Goal: Task Accomplishment & Management: Use online tool/utility

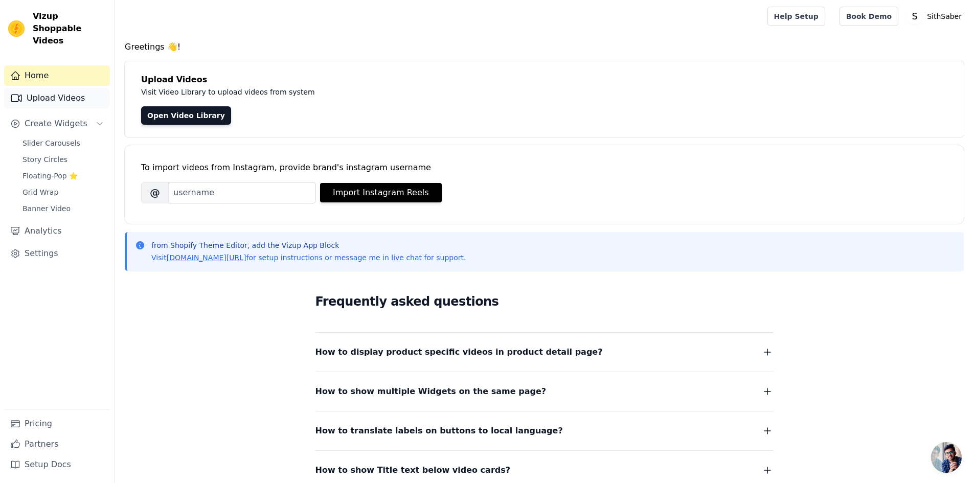
click at [56, 88] on link "Upload Videos" at bounding box center [57, 98] width 106 height 20
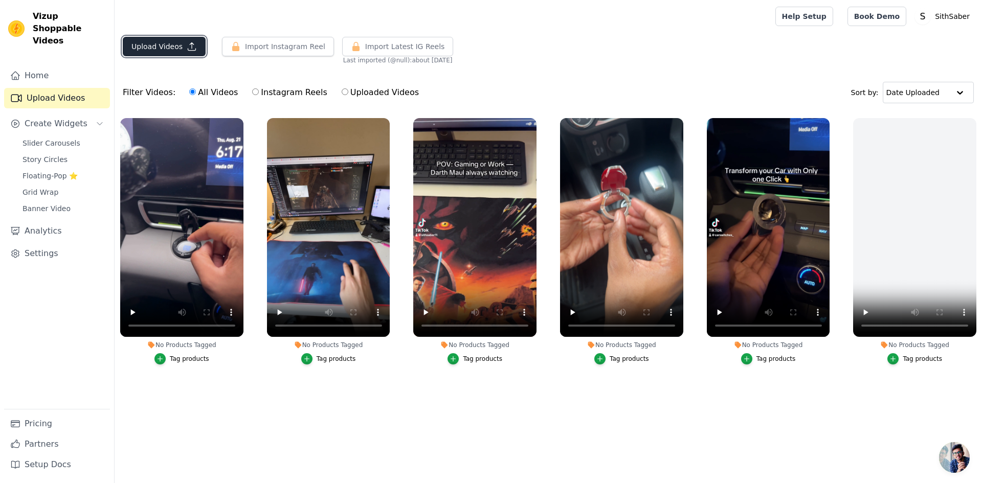
click at [175, 43] on button "Upload Videos" at bounding box center [164, 46] width 83 height 19
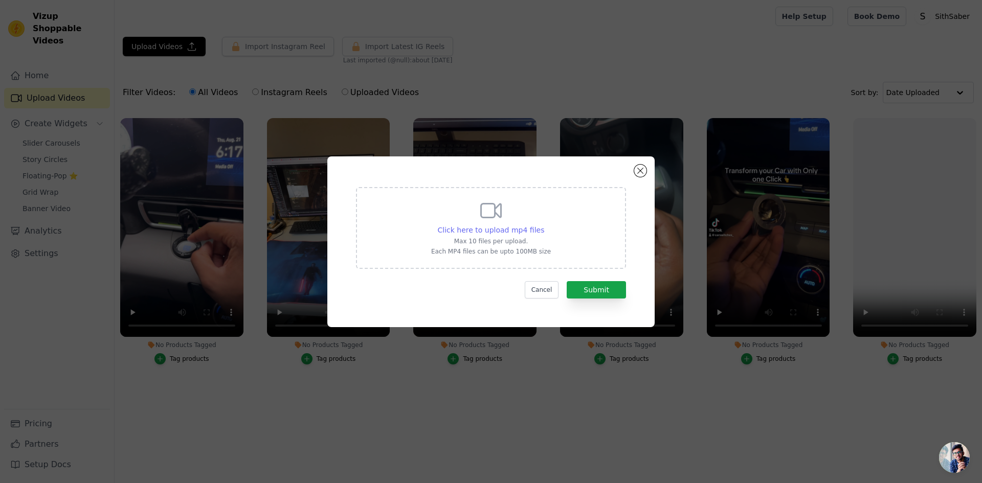
click at [510, 227] on span "Click here to upload mp4 files" at bounding box center [491, 230] width 107 height 8
click at [544, 225] on input "Click here to upload mp4 files Max 10 files per upload. Each MP4 files can be u…" at bounding box center [544, 225] width 1 height 1
type input "C:\fakepath\6D4612A0-C46D-4322-846A-C90FA28FE5B6.mp4"
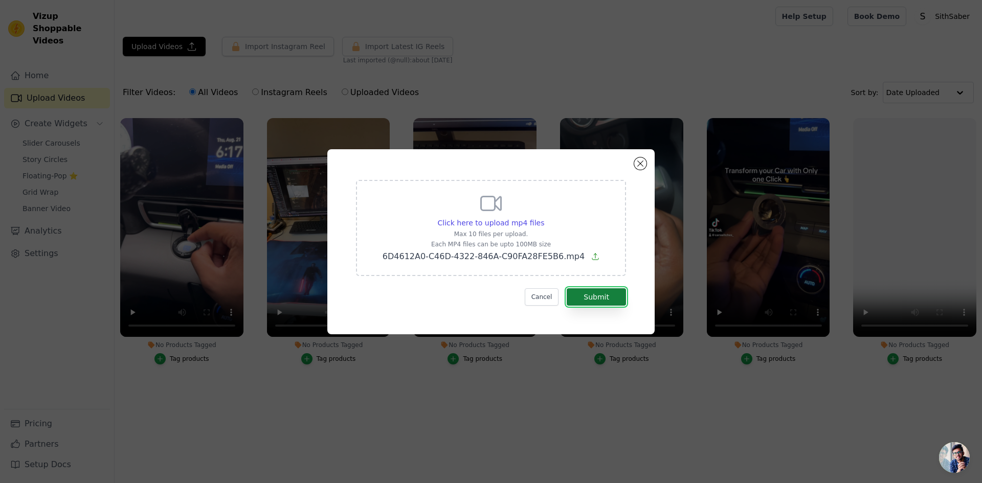
click at [590, 298] on button "Submit" at bounding box center [596, 296] width 59 height 17
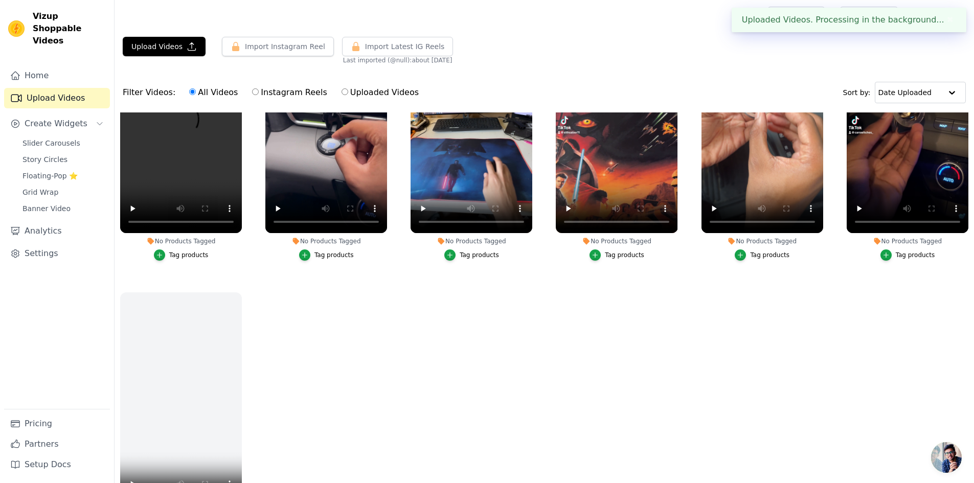
scroll to position [102, 0]
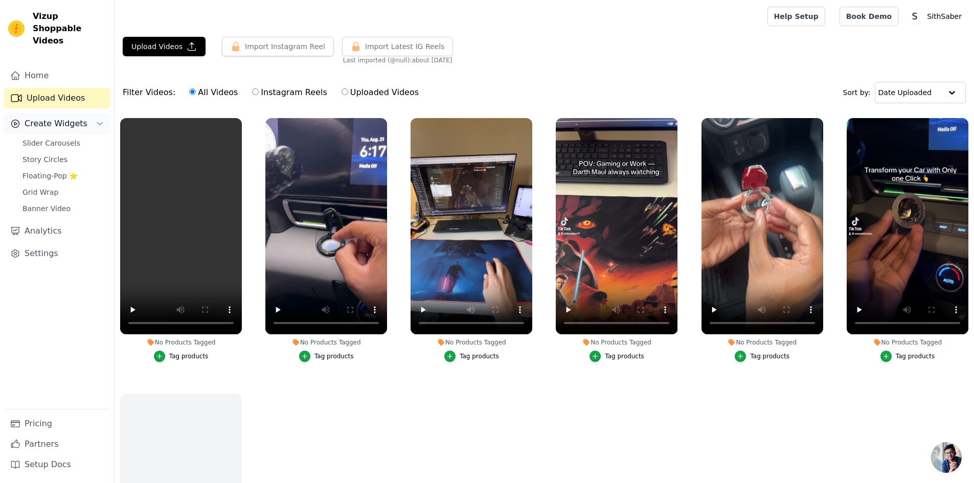
click at [65, 118] on span "Create Widgets" at bounding box center [56, 124] width 63 height 12
click at [60, 138] on span "Slider Carousels" at bounding box center [52, 143] width 58 height 10
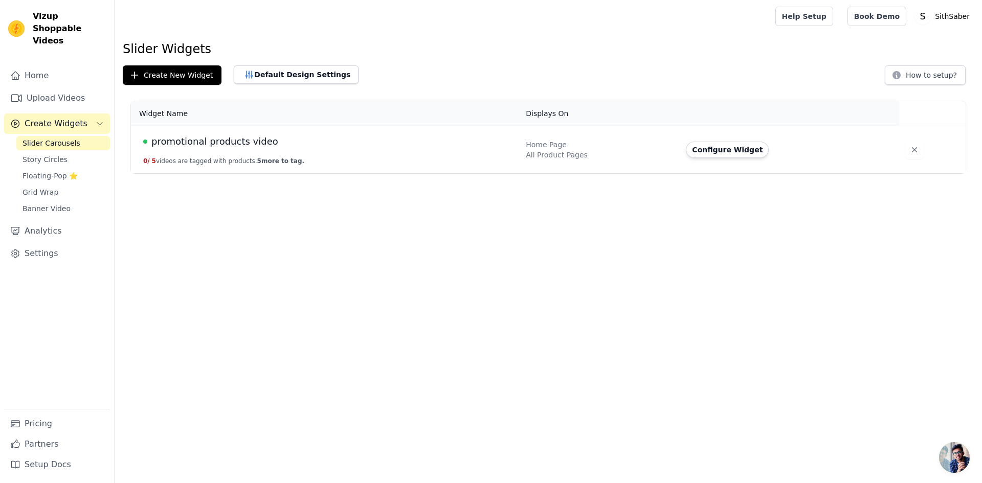
click at [252, 142] on span "promotional products video" at bounding box center [214, 142] width 127 height 14
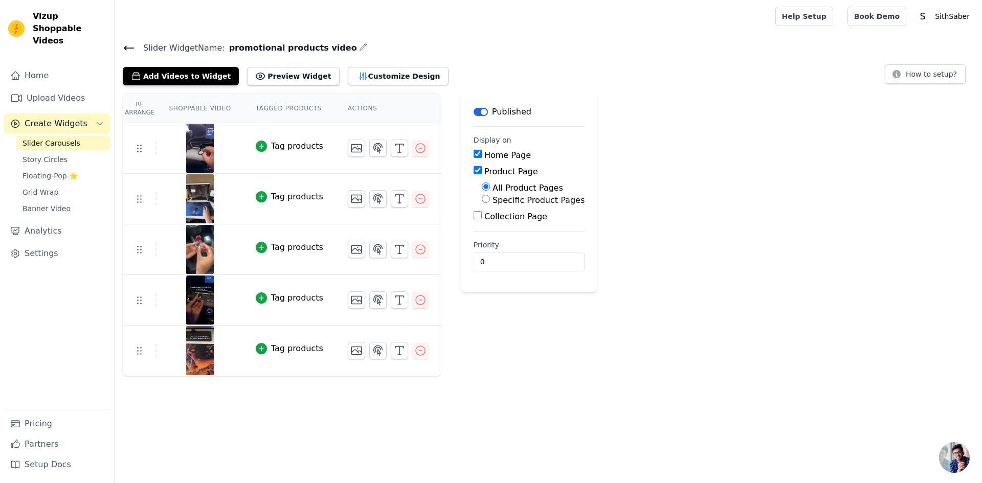
click at [271, 145] on div "Tag products" at bounding box center [297, 146] width 52 height 12
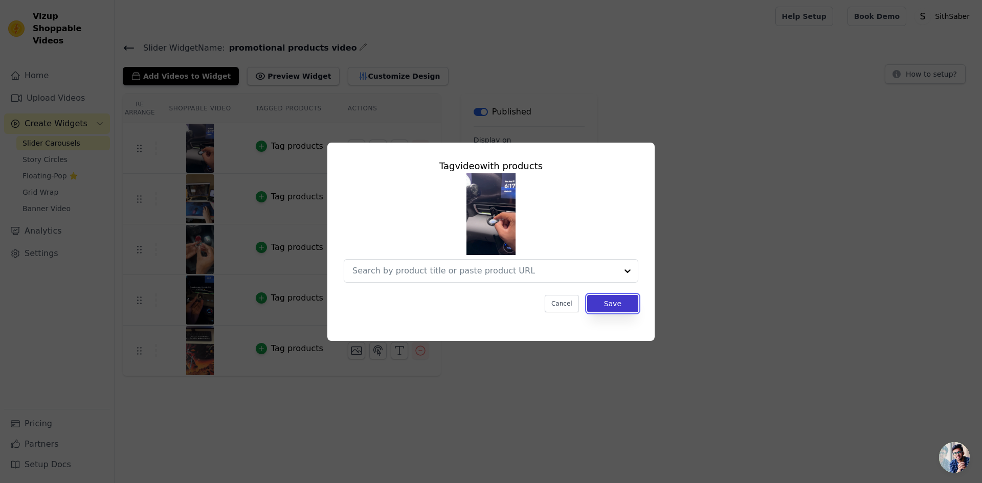
click at [613, 304] on button "Save" at bounding box center [612, 303] width 51 height 17
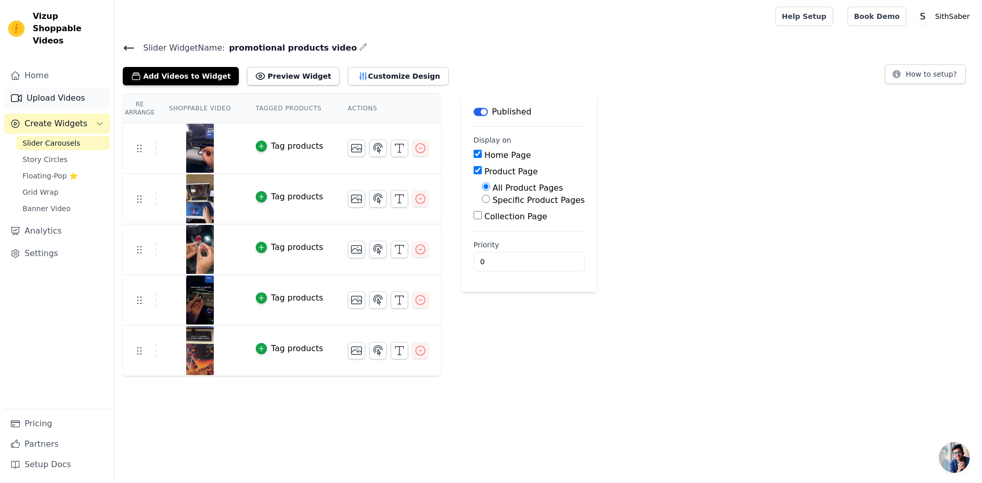
click at [45, 88] on link "Upload Videos" at bounding box center [57, 98] width 106 height 20
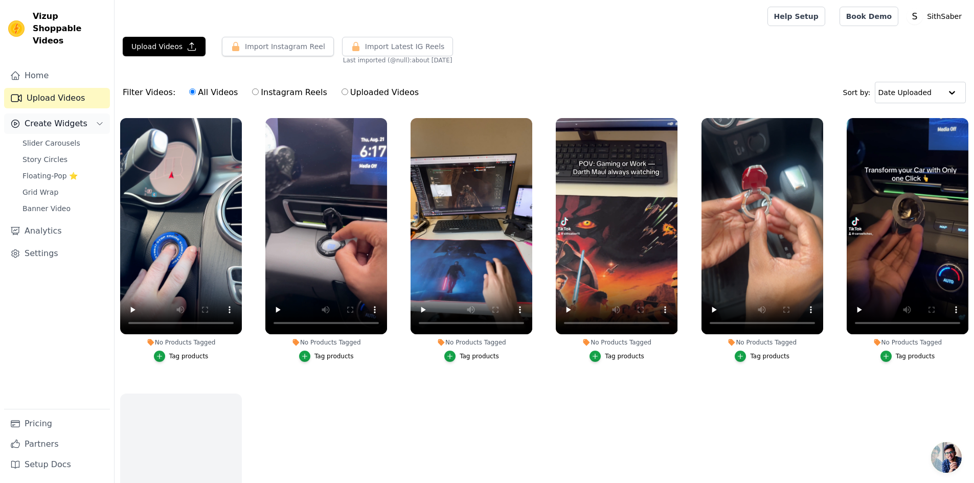
click at [38, 118] on span "Create Widgets" at bounding box center [56, 124] width 63 height 12
click at [54, 138] on span "Slider Carousels" at bounding box center [52, 143] width 58 height 10
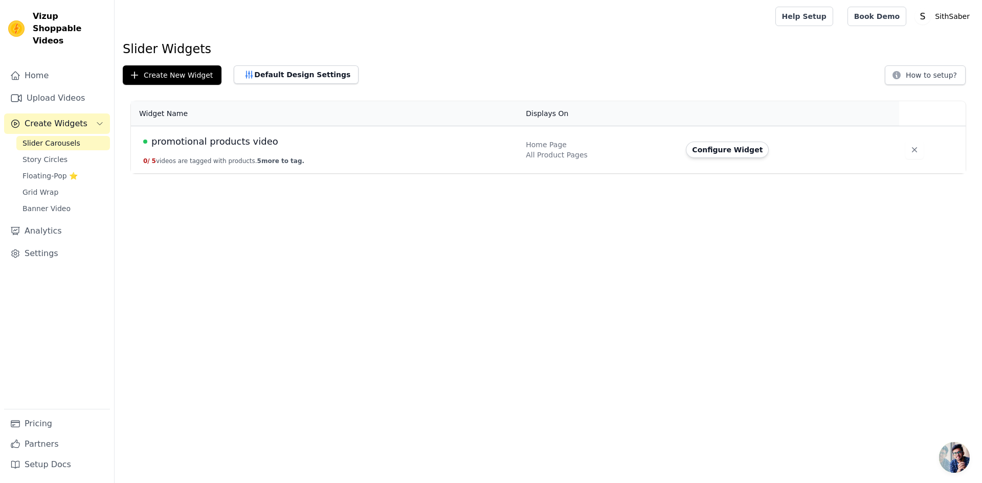
click at [227, 142] on span "promotional products video" at bounding box center [214, 142] width 127 height 14
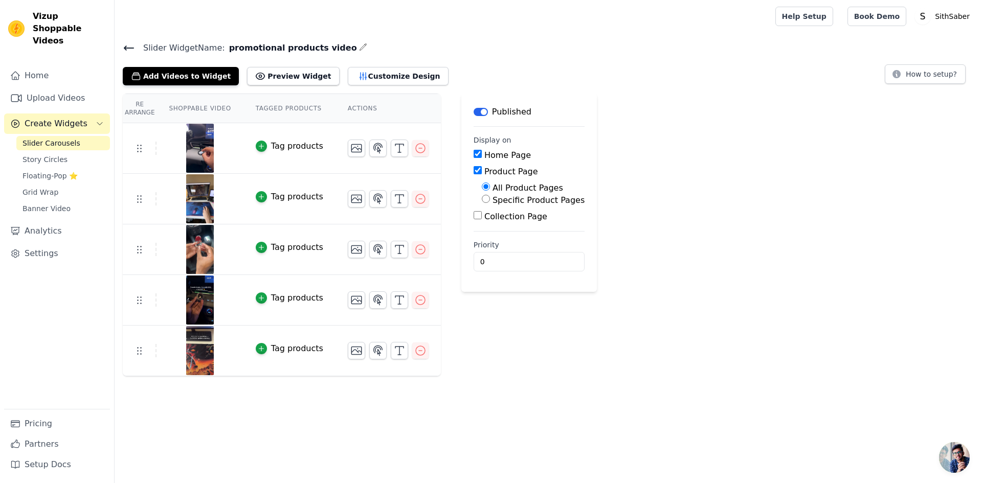
click at [48, 138] on span "Slider Carousels" at bounding box center [52, 143] width 58 height 10
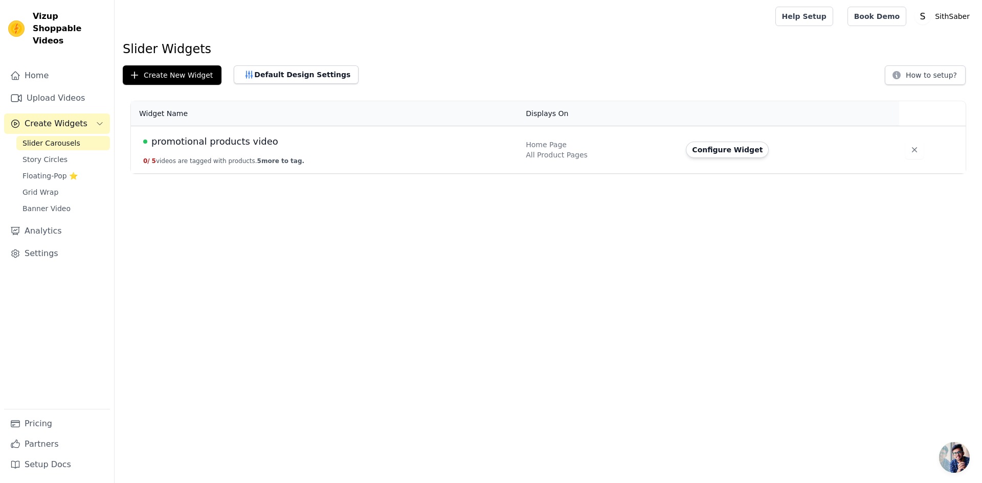
click at [206, 143] on span "promotional products video" at bounding box center [214, 142] width 127 height 14
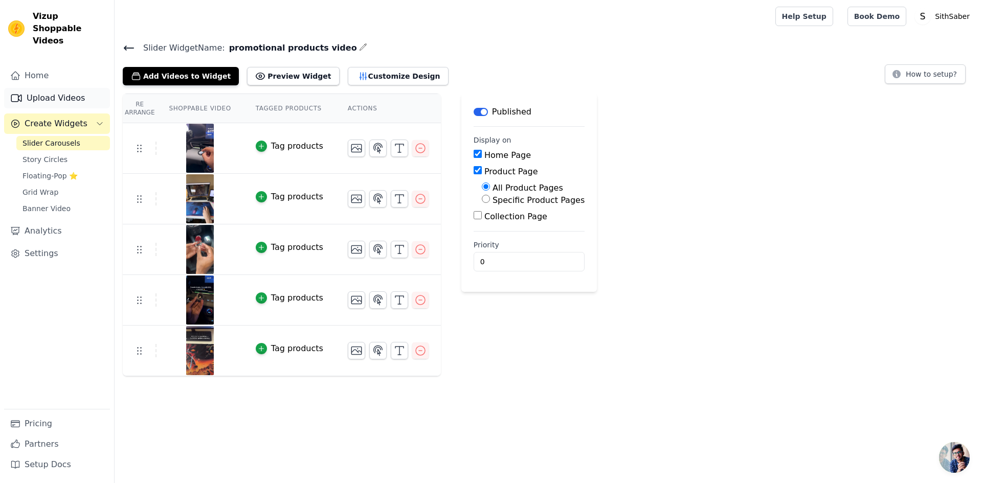
click at [52, 88] on link "Upload Videos" at bounding box center [57, 98] width 106 height 20
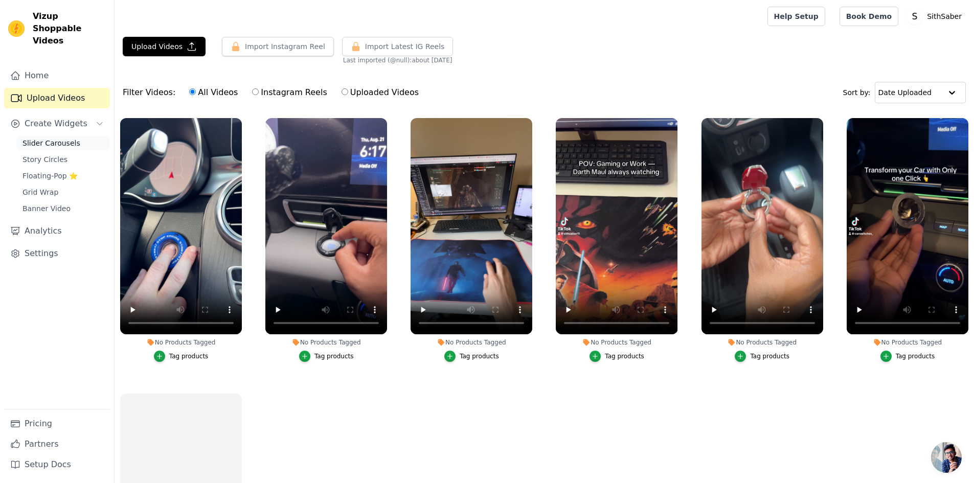
click at [56, 136] on link "Slider Carousels" at bounding box center [63, 143] width 94 height 14
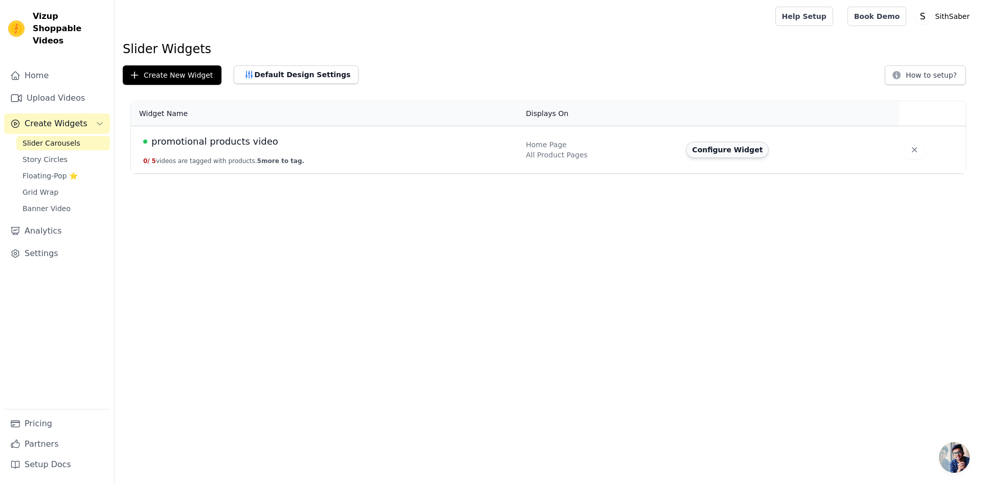
click at [735, 150] on button "Configure Widget" at bounding box center [727, 150] width 83 height 16
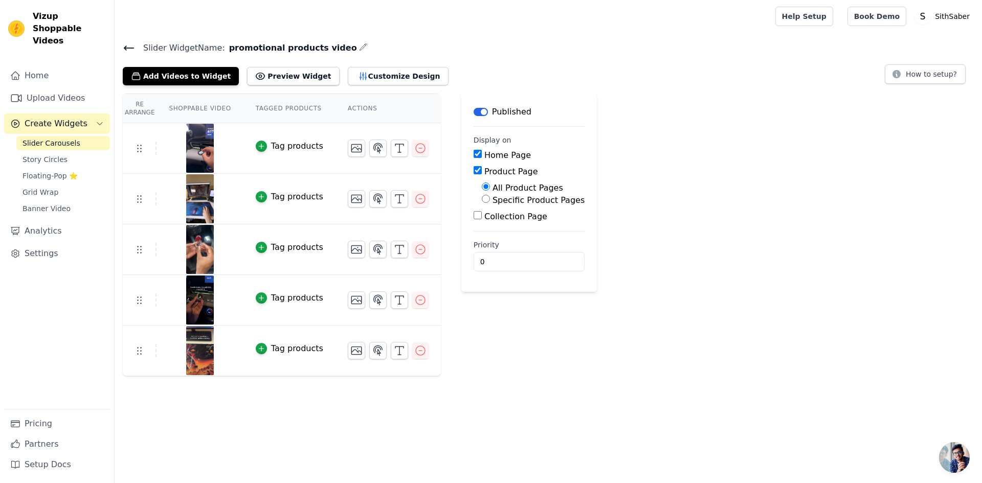
click at [56, 118] on span "Create Widgets" at bounding box center [56, 124] width 63 height 12
click at [60, 88] on link "Upload Videos" at bounding box center [57, 98] width 106 height 20
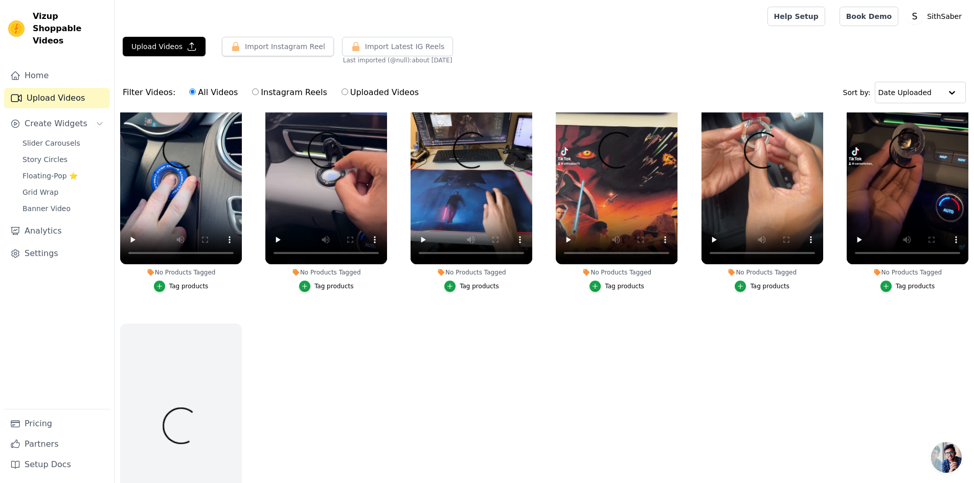
scroll to position [1, 0]
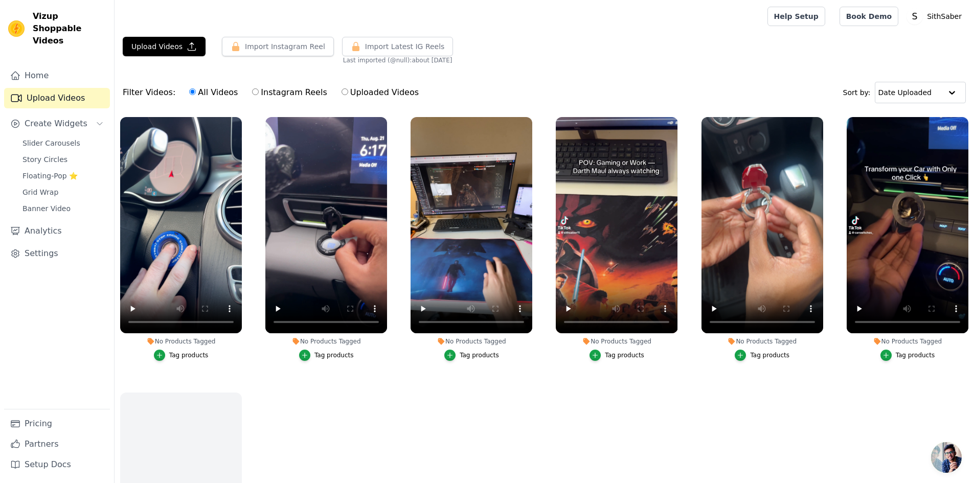
click at [251, 367] on ul "No Products Tagged Tag products No Products Tagged Tag products No Products Tag…" at bounding box center [545, 338] width 860 height 451
click at [49, 138] on span "Slider Carousels" at bounding box center [52, 143] width 58 height 10
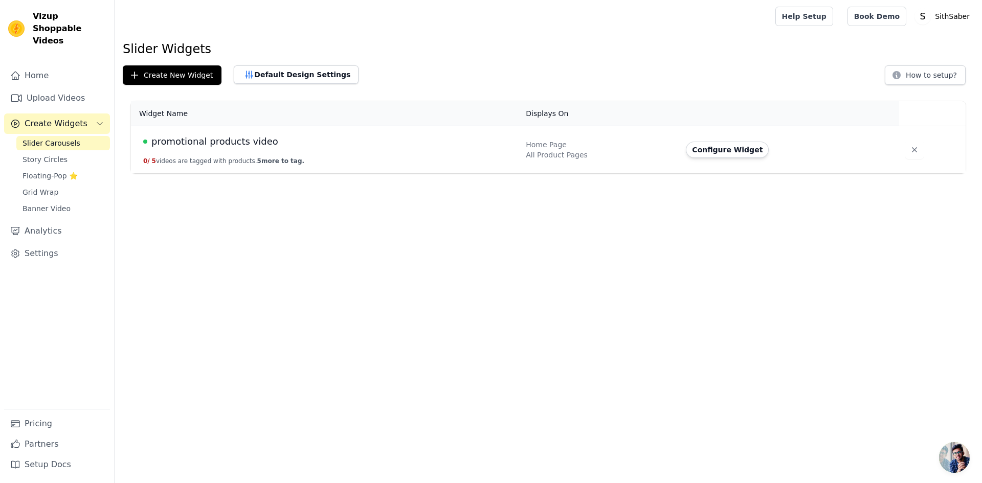
click at [223, 141] on span "promotional products video" at bounding box center [214, 142] width 127 height 14
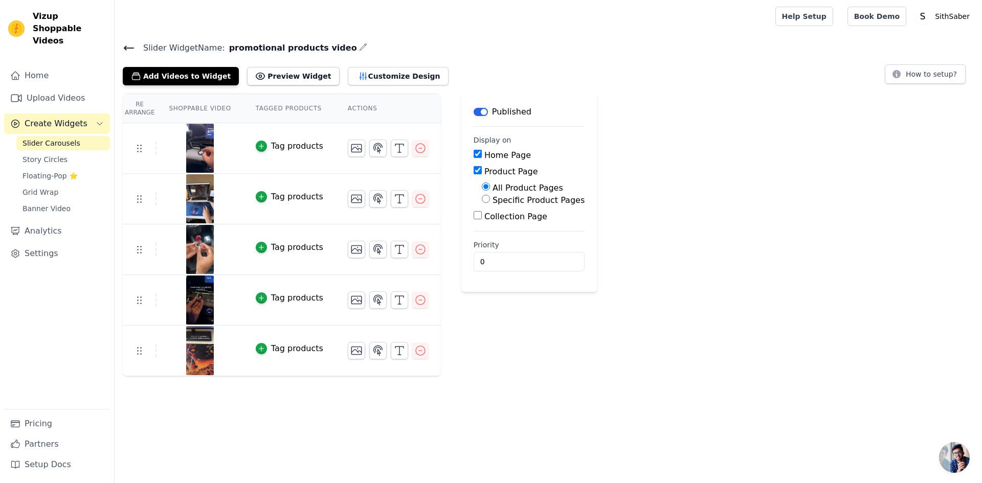
click at [64, 118] on span "Create Widgets" at bounding box center [56, 124] width 63 height 12
click at [34, 88] on link "Upload Videos" at bounding box center [57, 98] width 106 height 20
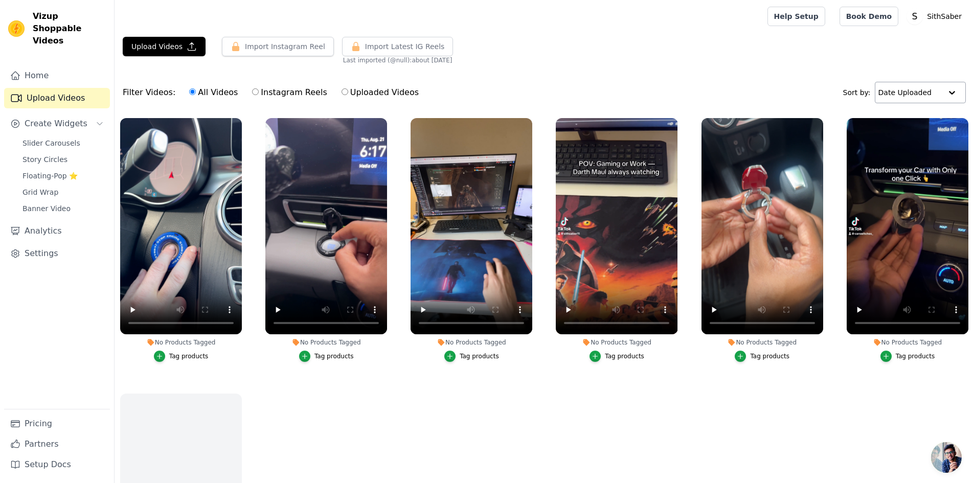
click at [941, 92] on input "text" at bounding box center [910, 92] width 63 height 20
click at [941, 92] on input "text" at bounding box center [909, 92] width 63 height 20
click at [199, 348] on li "No Products Tagged Tag products" at bounding box center [181, 240] width 122 height 244
click at [180, 354] on div "Tag products" at bounding box center [188, 356] width 39 height 8
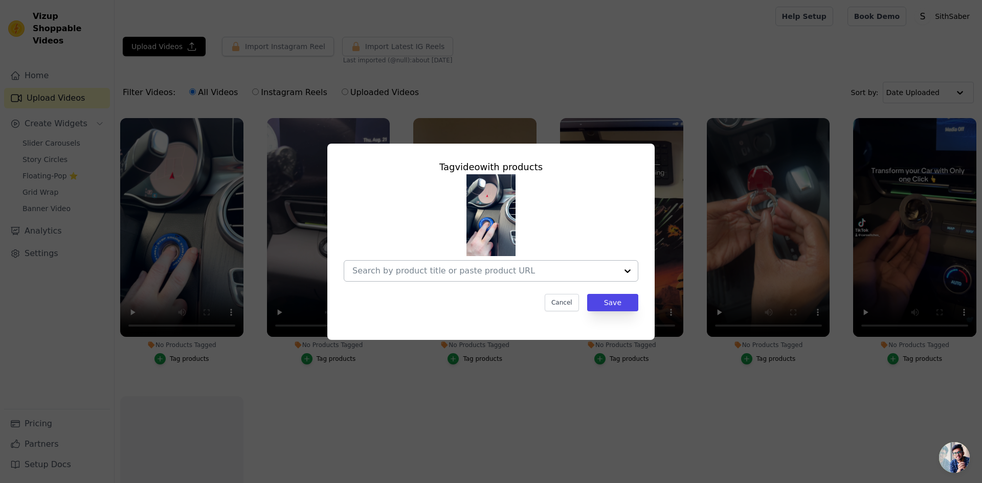
click at [507, 274] on input "No Products Tagged Tag video with products Cancel Save Tag products" at bounding box center [484, 271] width 265 height 10
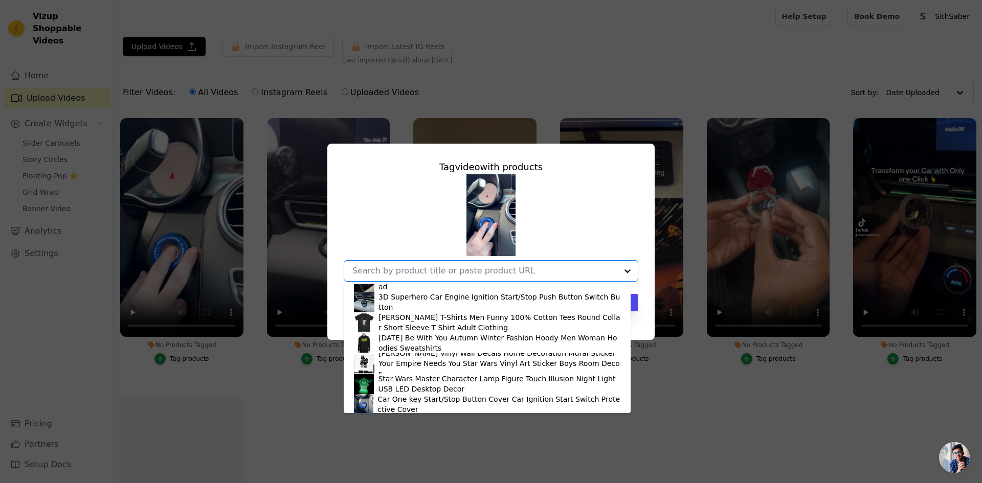
scroll to position [76, 0]
click at [507, 429] on div "Tag video with products LED Light High Quality Gaming Computer Mouse Pad High Q…" at bounding box center [491, 241] width 982 height 483
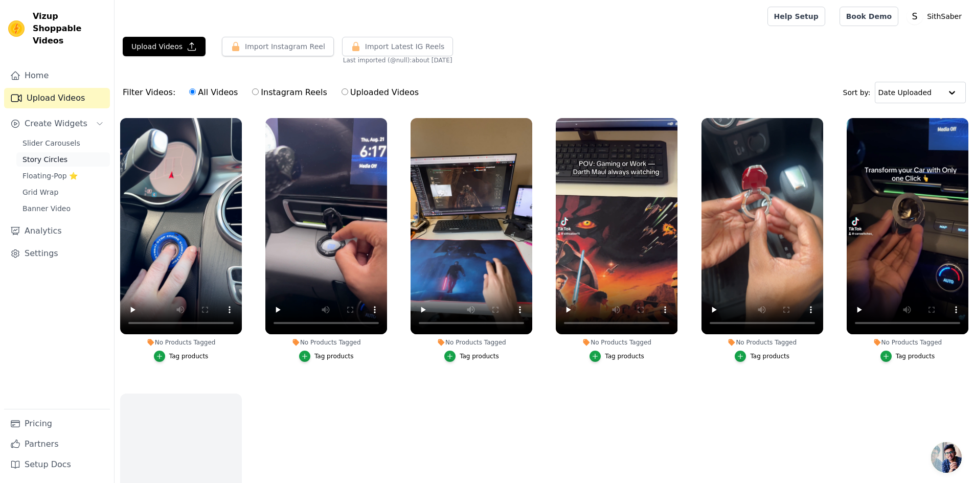
click at [55, 154] on span "Story Circles" at bounding box center [45, 159] width 45 height 10
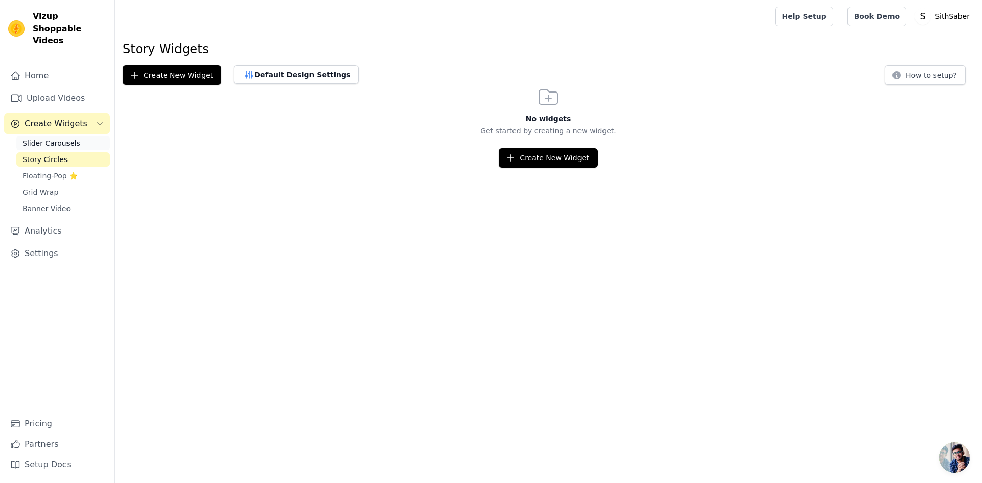
click at [61, 138] on span "Slider Carousels" at bounding box center [52, 143] width 58 height 10
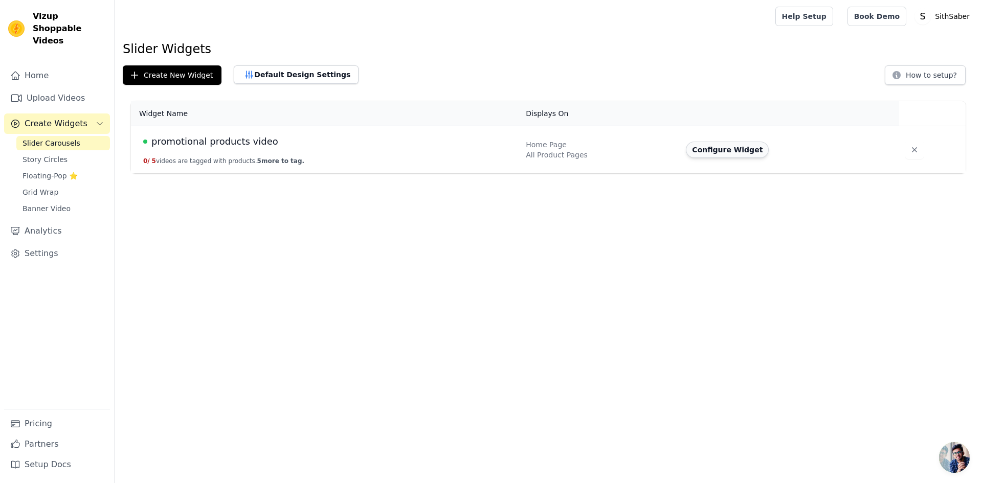
click at [750, 147] on button "Configure Widget" at bounding box center [727, 150] width 83 height 16
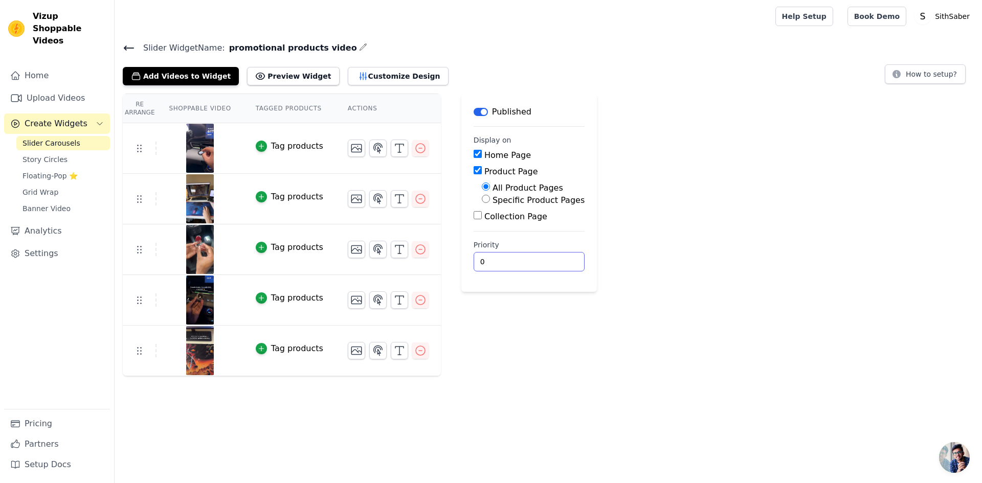
click at [484, 265] on input "0" at bounding box center [529, 261] width 111 height 19
click at [206, 110] on th "Shoppable Video" at bounding box center [200, 108] width 86 height 29
click at [281, 107] on th "Tagged Products" at bounding box center [289, 108] width 92 height 29
click at [345, 110] on th "Actions" at bounding box center [388, 108] width 105 height 29
click at [359, 47] on icon "button" at bounding box center [363, 47] width 8 height 8
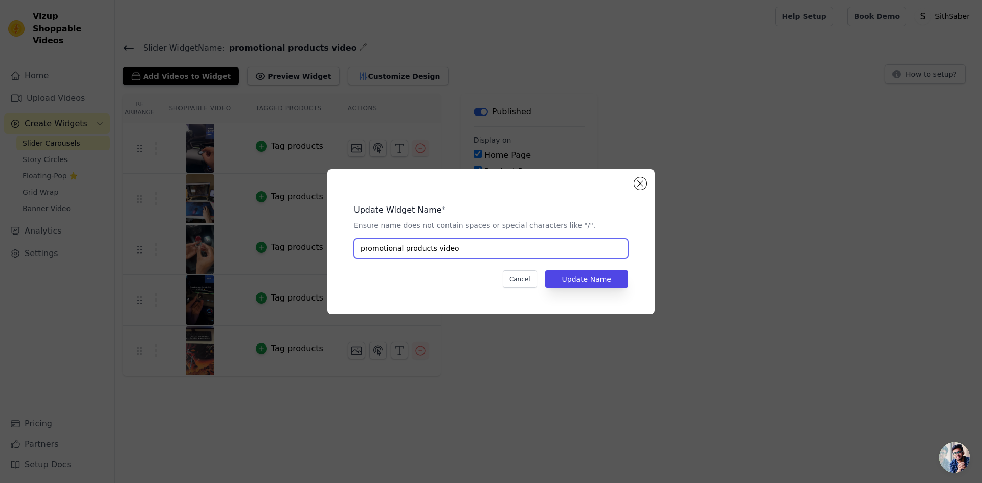
click at [465, 250] on input "promotional products video" at bounding box center [491, 248] width 274 height 19
click at [569, 358] on div "Update Widget Name * Ensure name does not contain spaces or special characters …" at bounding box center [491, 241] width 982 height 483
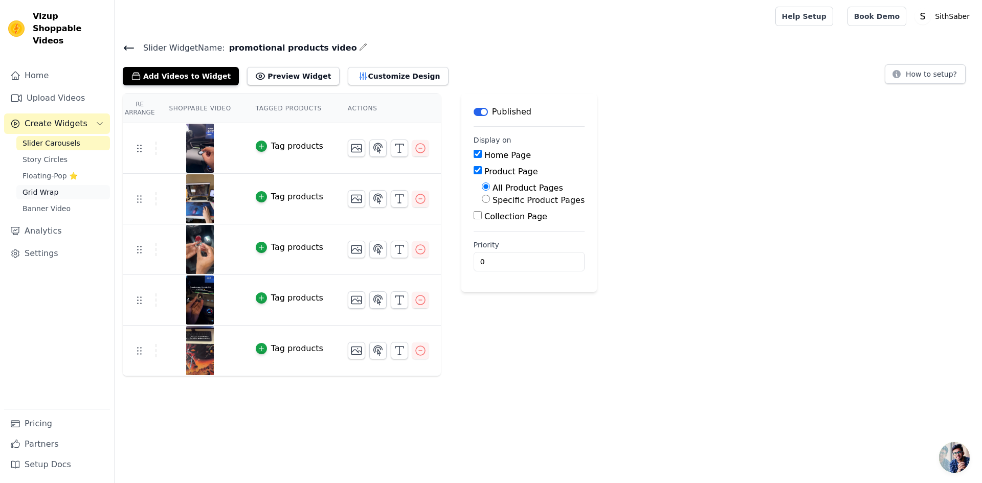
click at [48, 187] on span "Grid Wrap" at bounding box center [41, 192] width 36 height 10
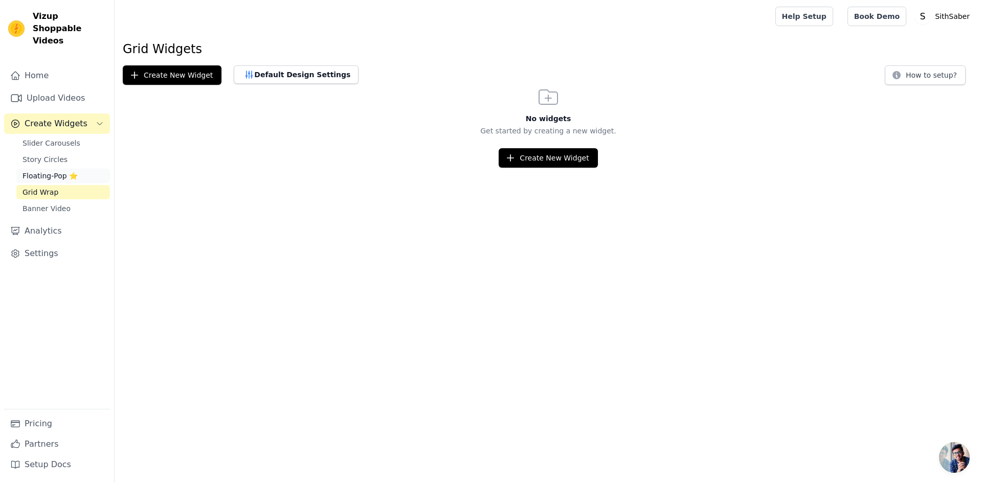
click at [50, 171] on span "Floating-Pop ⭐" at bounding box center [50, 176] width 55 height 10
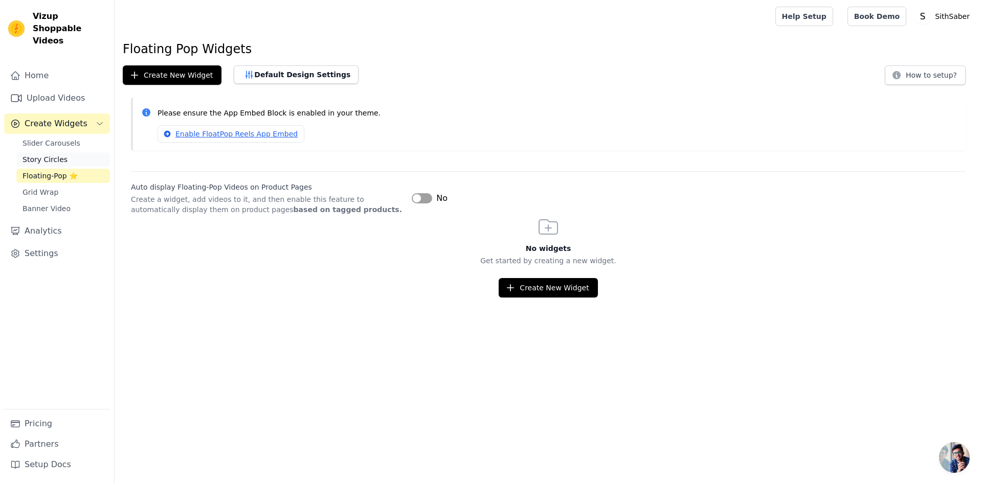
click at [57, 154] on span "Story Circles" at bounding box center [45, 159] width 45 height 10
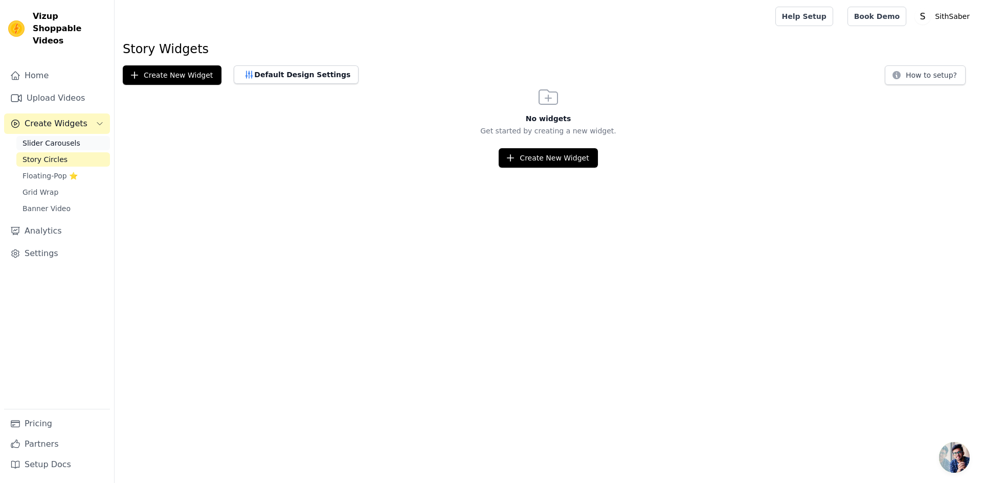
click at [57, 138] on span "Slider Carousels" at bounding box center [52, 143] width 58 height 10
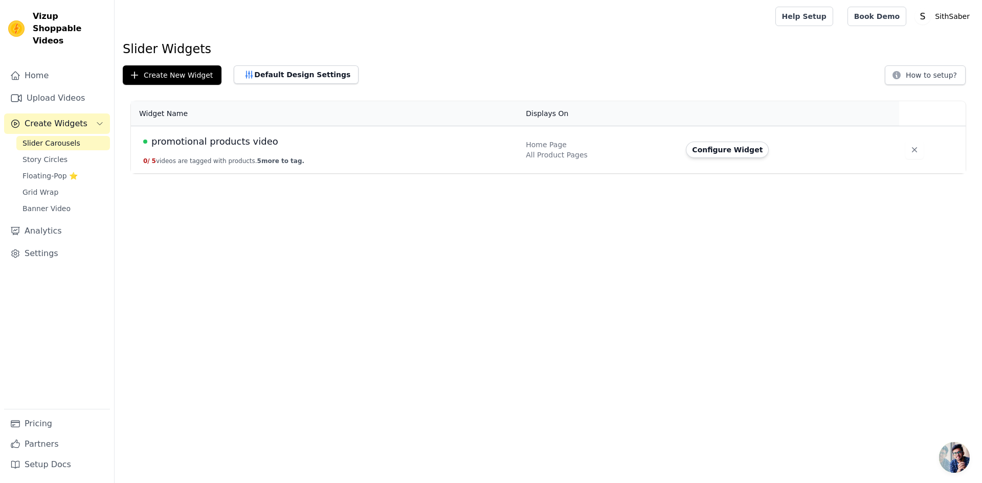
click at [55, 138] on span "Slider Carousels" at bounding box center [52, 143] width 58 height 10
click at [725, 153] on button "Configure Widget" at bounding box center [727, 150] width 83 height 16
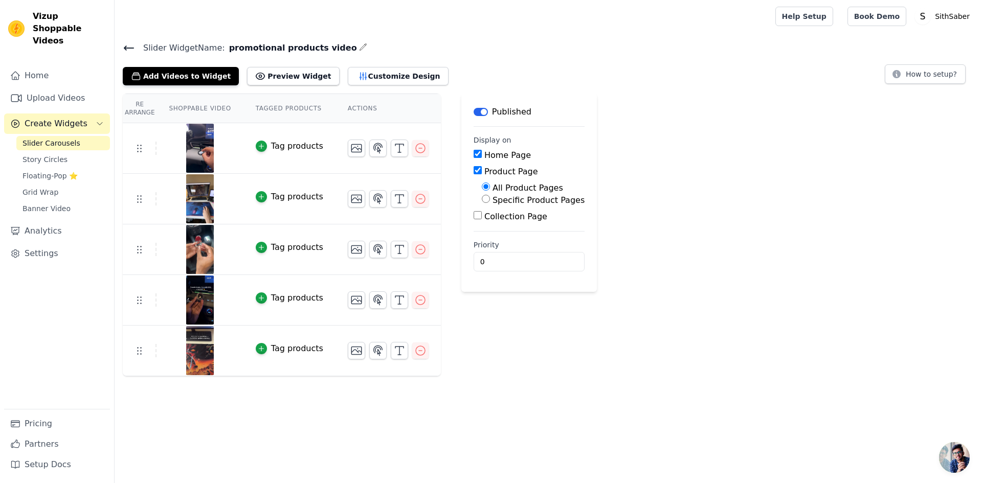
click at [270, 106] on th "Tagged Products" at bounding box center [289, 108] width 92 height 29
click at [197, 110] on th "Shoppable Video" at bounding box center [200, 108] width 86 height 29
click at [186, 77] on button "Add Videos to Widget" at bounding box center [181, 76] width 116 height 18
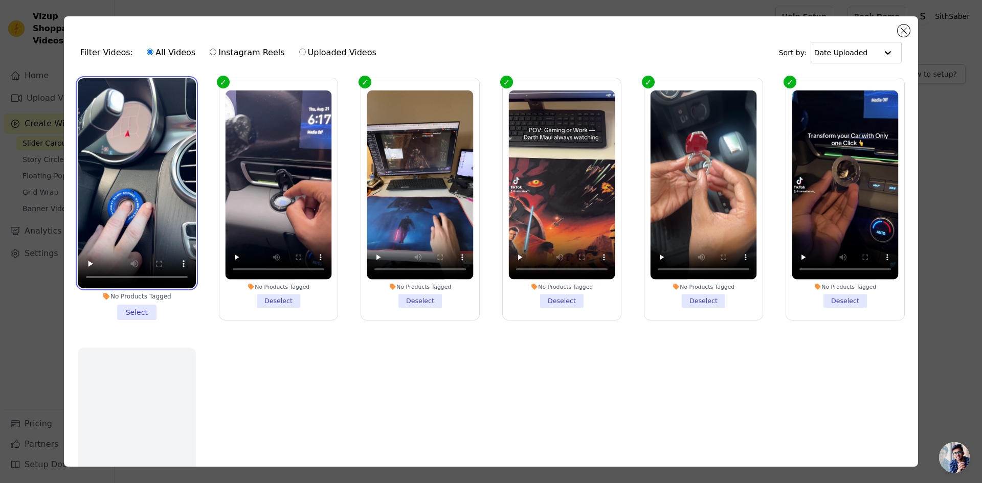
click at [165, 201] on video at bounding box center [137, 183] width 118 height 210
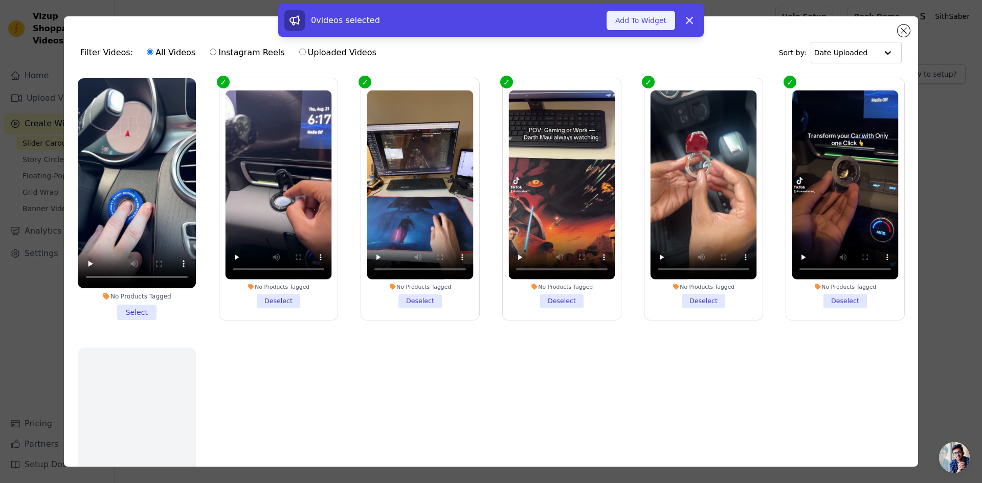
click at [635, 16] on button "Add To Widget" at bounding box center [641, 20] width 69 height 19
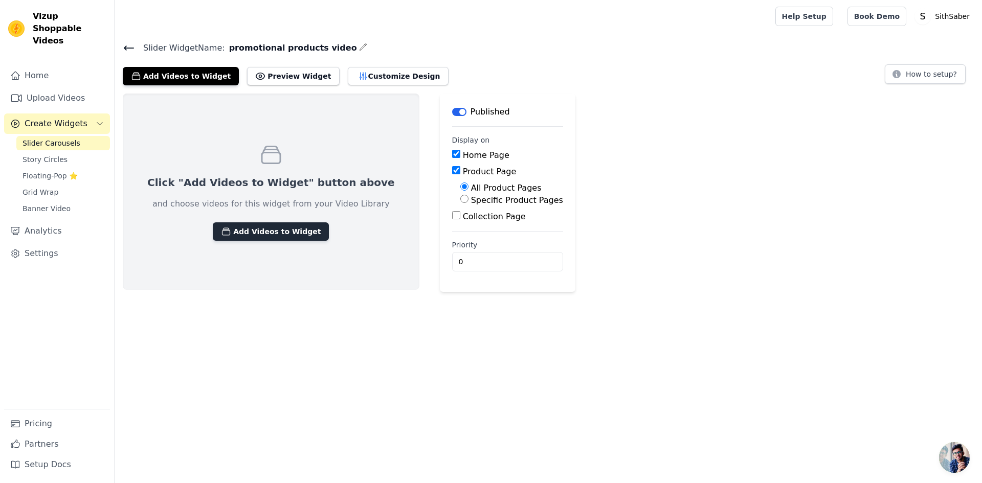
click at [277, 233] on button "Add Videos to Widget" at bounding box center [271, 232] width 116 height 18
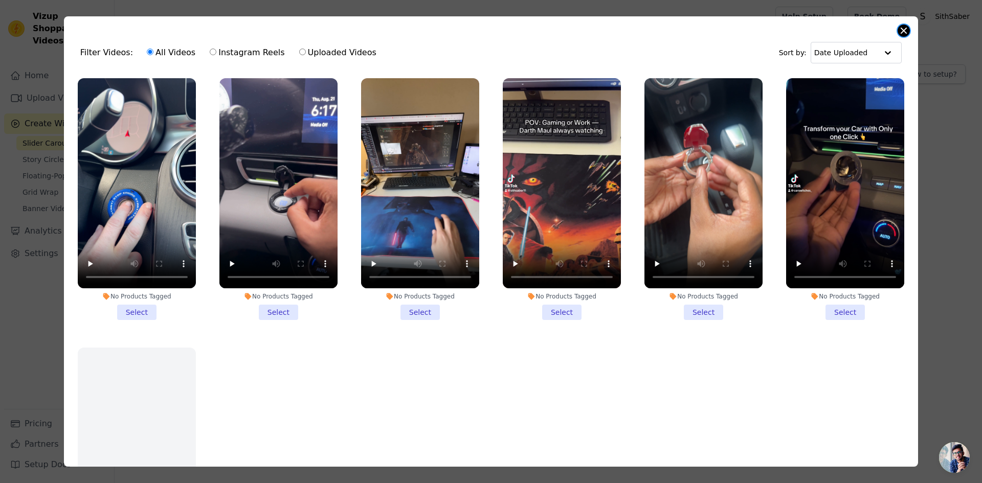
click at [903, 30] on button "Close modal" at bounding box center [904, 31] width 12 height 12
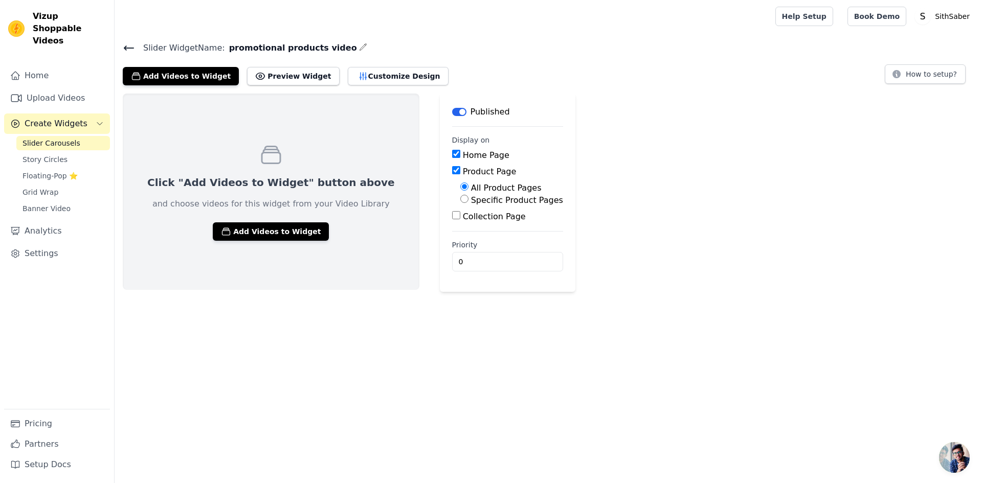
click at [59, 118] on span "Create Widgets" at bounding box center [56, 124] width 63 height 12
click at [55, 118] on span "Create Widgets" at bounding box center [56, 124] width 63 height 12
click at [56, 138] on span "Slider Carousels" at bounding box center [52, 143] width 58 height 10
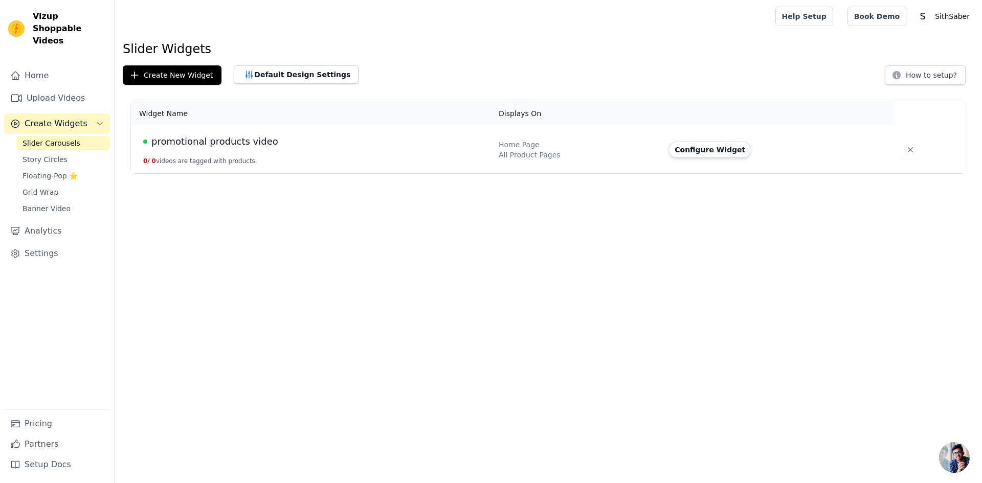
click at [273, 150] on td "promotional products video 0 / 0 videos are tagged with products." at bounding box center [312, 150] width 362 height 48
click at [260, 144] on span "promotional products video" at bounding box center [214, 142] width 127 height 14
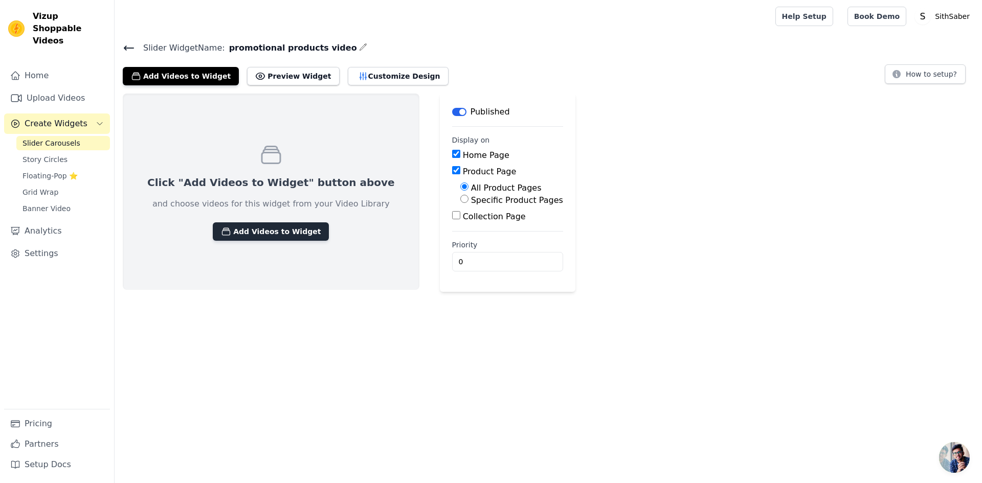
click at [271, 235] on button "Add Videos to Widget" at bounding box center [271, 232] width 116 height 18
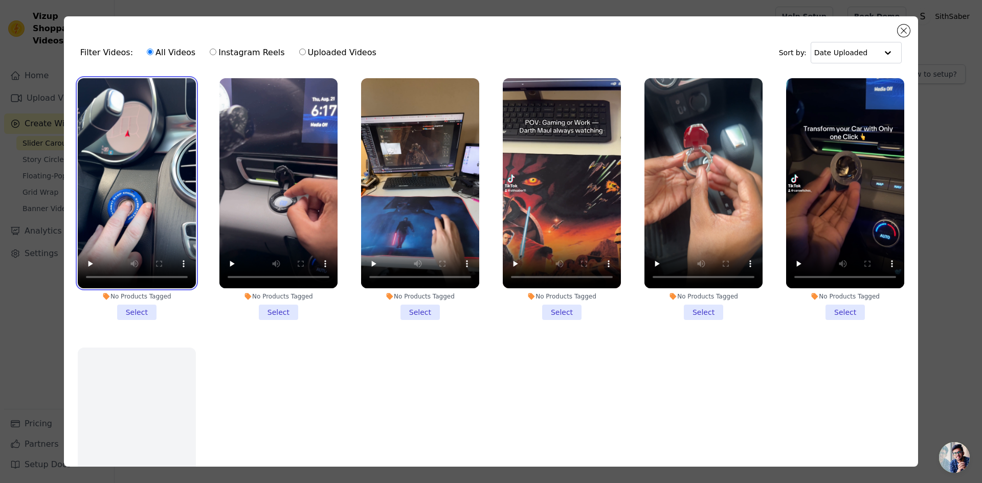
click at [161, 141] on video at bounding box center [137, 183] width 118 height 210
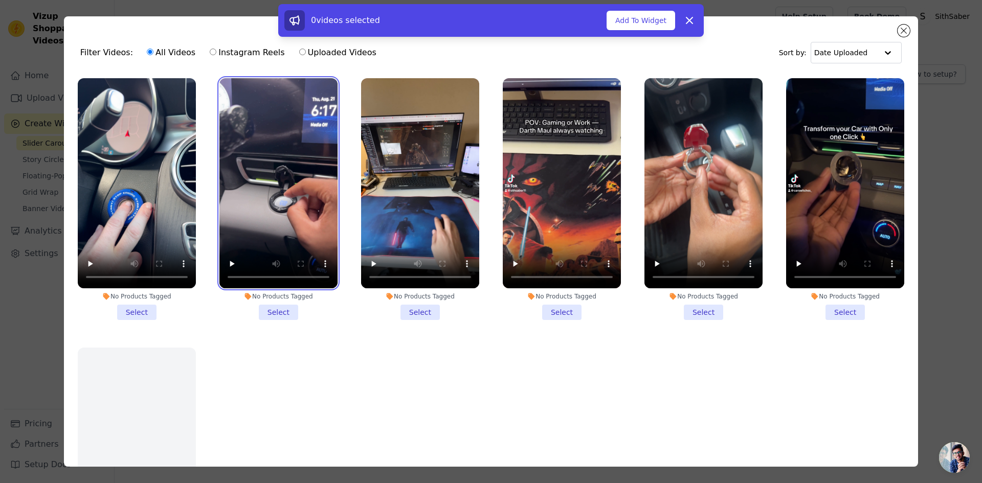
click at [302, 174] on video at bounding box center [278, 183] width 118 height 210
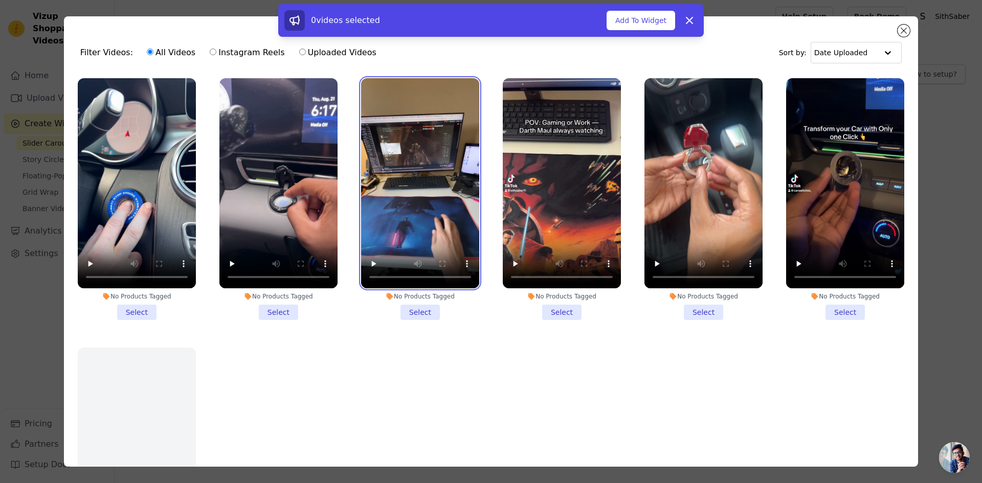
click at [382, 181] on video at bounding box center [420, 183] width 118 height 210
click at [129, 308] on li "No Products Tagged Select" at bounding box center [137, 199] width 118 height 242
click at [0, 0] on input "No Products Tagged Select" at bounding box center [0, 0] width 0 height 0
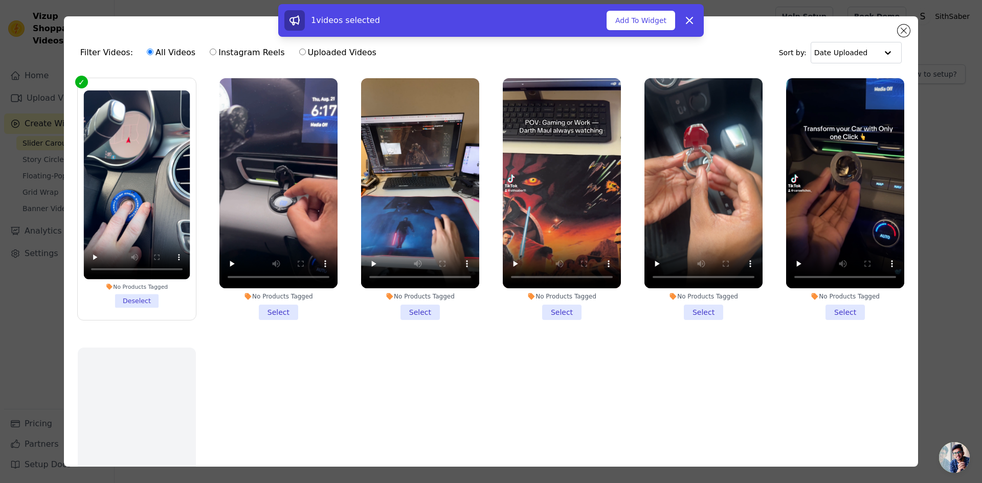
click at [268, 303] on li "No Products Tagged Select" at bounding box center [278, 199] width 118 height 242
click at [0, 0] on input "No Products Tagged Select" at bounding box center [0, 0] width 0 height 0
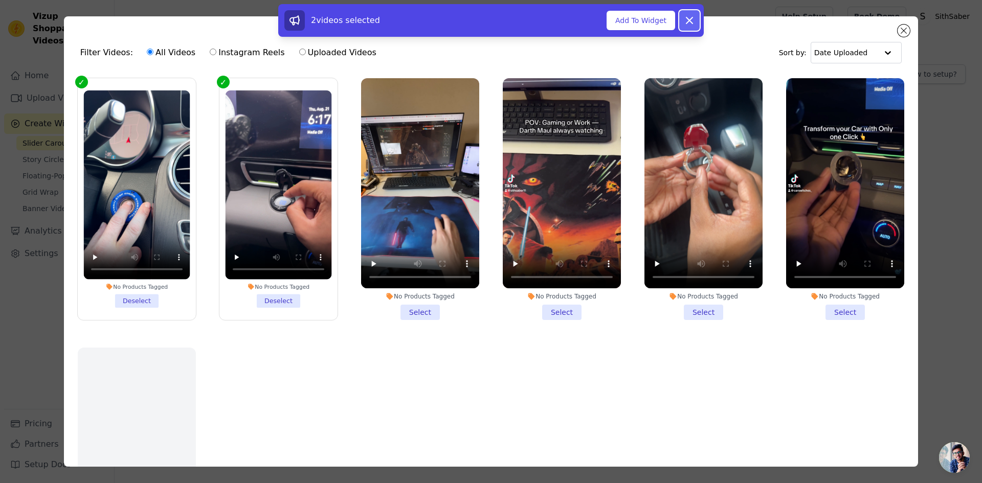
click at [695, 21] on icon at bounding box center [689, 20] width 12 height 12
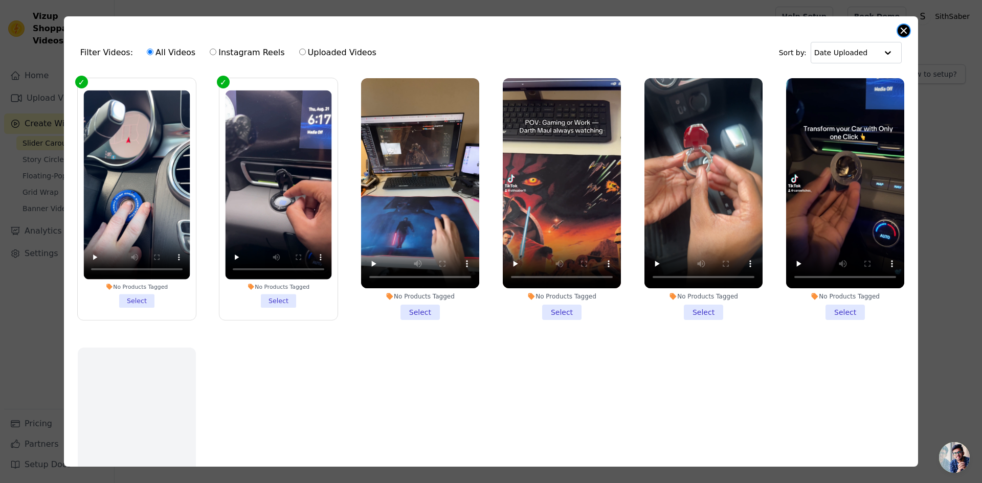
click at [900, 32] on button "Close modal" at bounding box center [904, 31] width 12 height 12
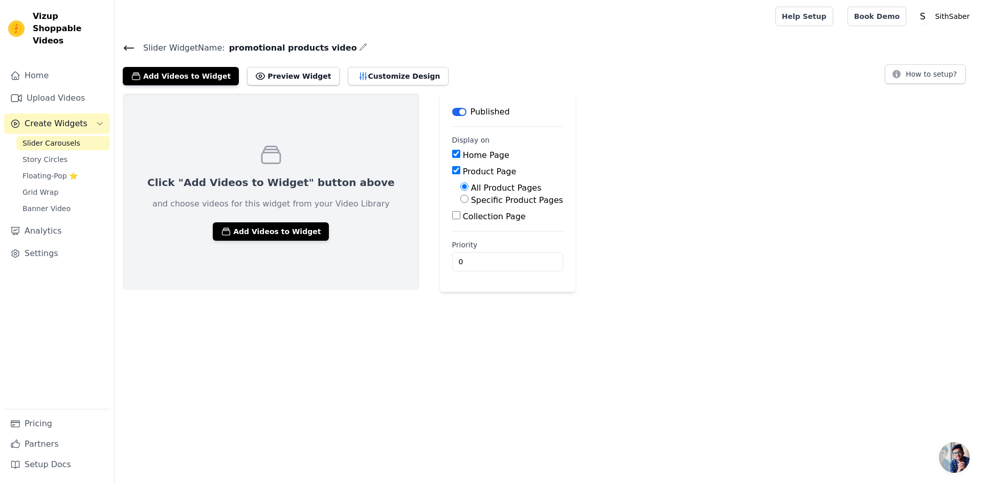
click at [57, 138] on span "Slider Carousels" at bounding box center [52, 143] width 58 height 10
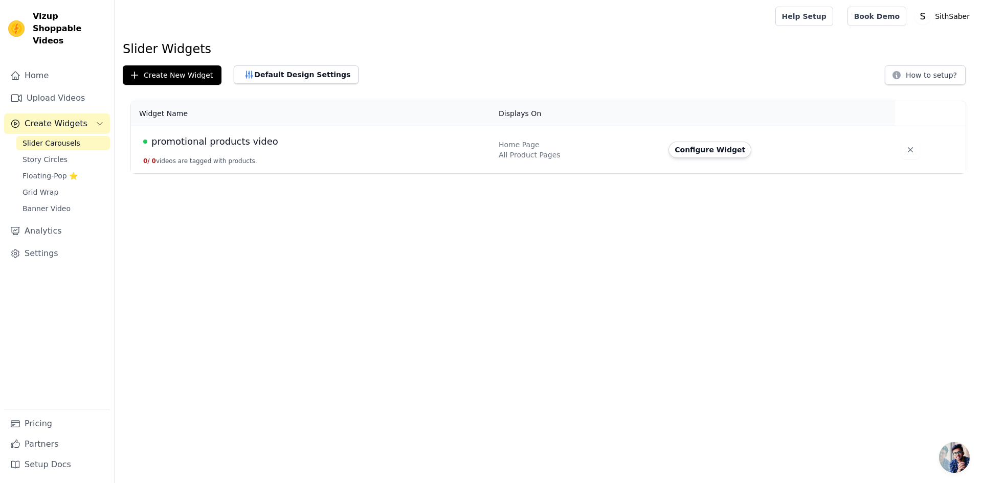
click at [226, 142] on span "promotional products video" at bounding box center [214, 142] width 127 height 14
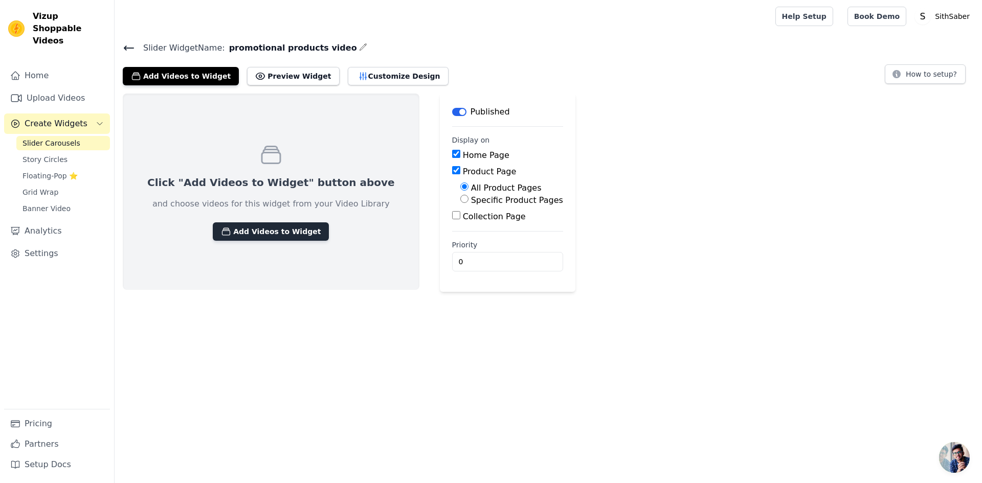
click at [233, 226] on button "Add Videos to Widget" at bounding box center [271, 232] width 116 height 18
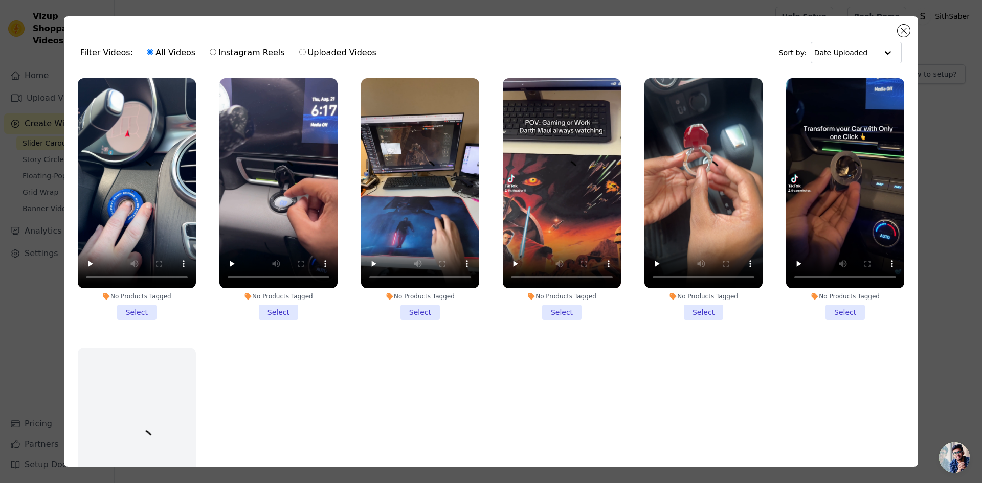
click at [147, 302] on li "No Products Tagged Select" at bounding box center [137, 199] width 118 height 242
click at [0, 0] on input "No Products Tagged Select" at bounding box center [0, 0] width 0 height 0
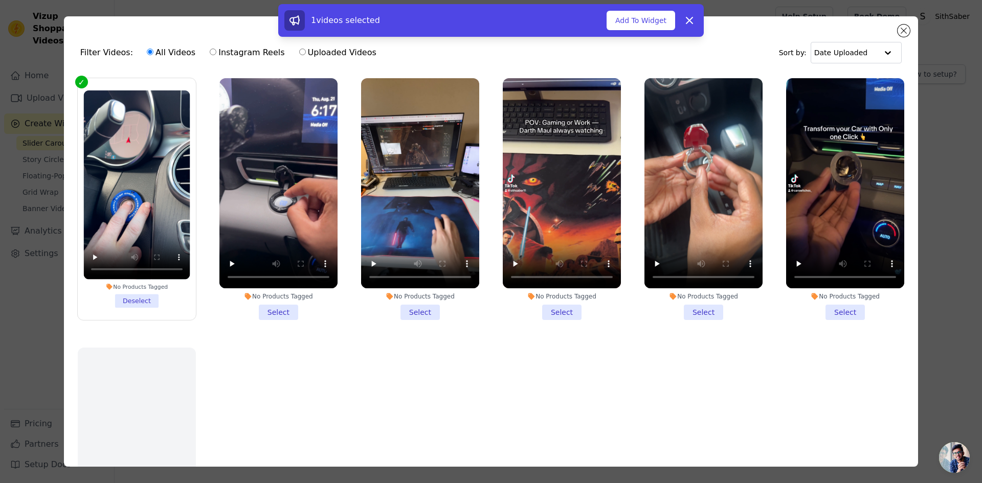
click at [261, 309] on li "No Products Tagged Select" at bounding box center [278, 199] width 118 height 242
click at [0, 0] on input "No Products Tagged Select" at bounding box center [0, 0] width 0 height 0
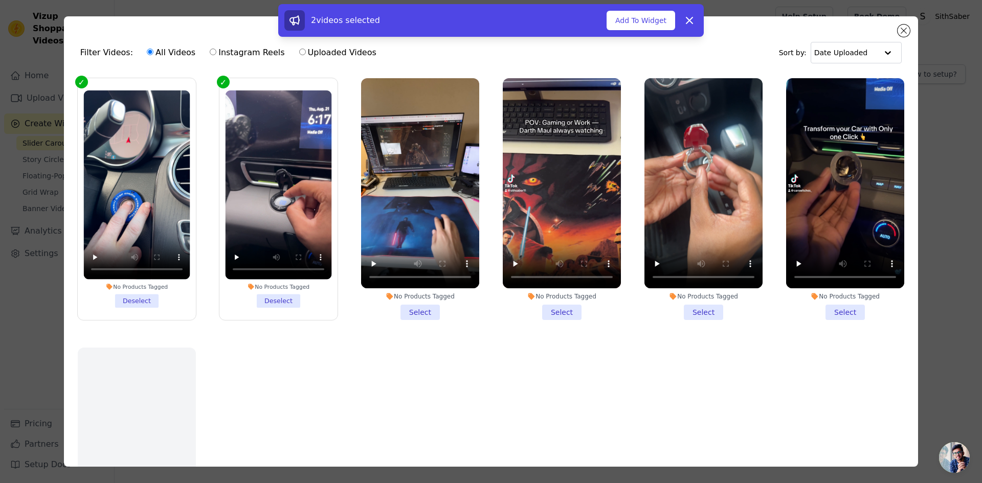
click at [273, 303] on li "No Products Tagged Deselect" at bounding box center [278, 199] width 106 height 217
click at [0, 0] on input "No Products Tagged Deselect" at bounding box center [0, 0] width 0 height 0
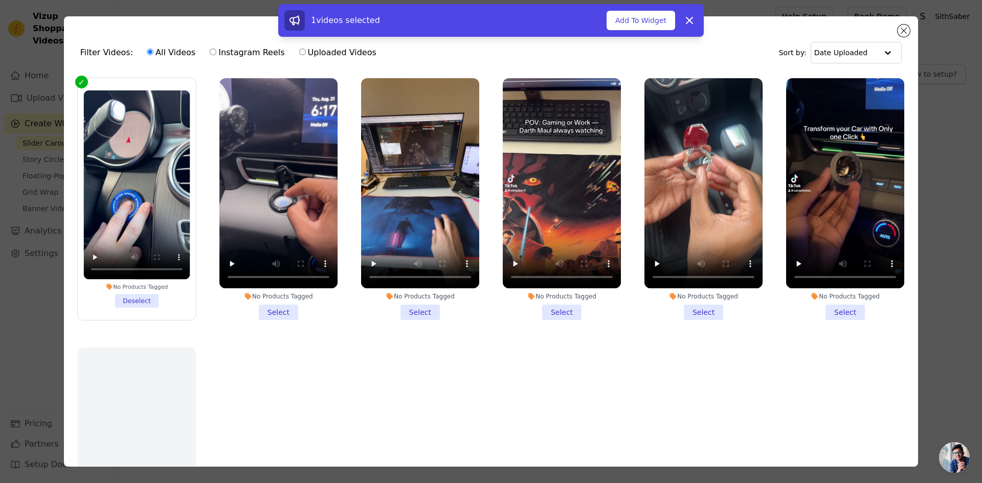
click at [140, 297] on li "No Products Tagged Deselect" at bounding box center [136, 199] width 106 height 217
click at [0, 0] on input "No Products Tagged Deselect" at bounding box center [0, 0] width 0 height 0
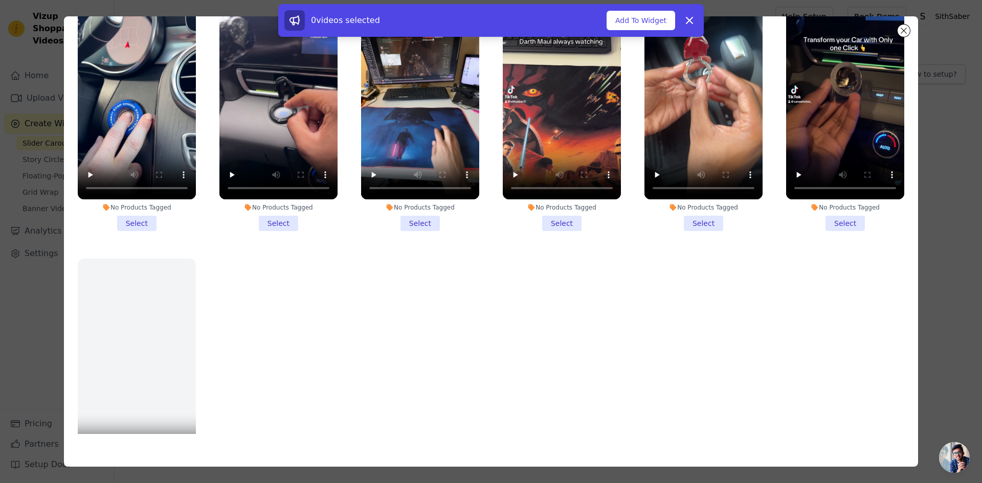
click at [139, 225] on li "No Products Tagged Select" at bounding box center [137, 110] width 118 height 242
click at [0, 0] on input "No Products Tagged Select" at bounding box center [0, 0] width 0 height 0
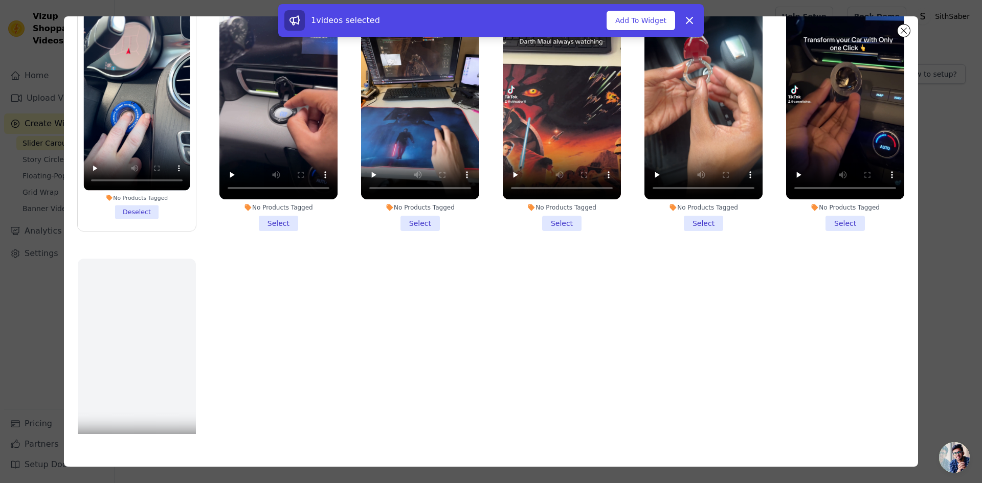
click at [263, 224] on li "No Products Tagged Select" at bounding box center [278, 110] width 118 height 242
click at [0, 0] on input "No Products Tagged Select" at bounding box center [0, 0] width 0 height 0
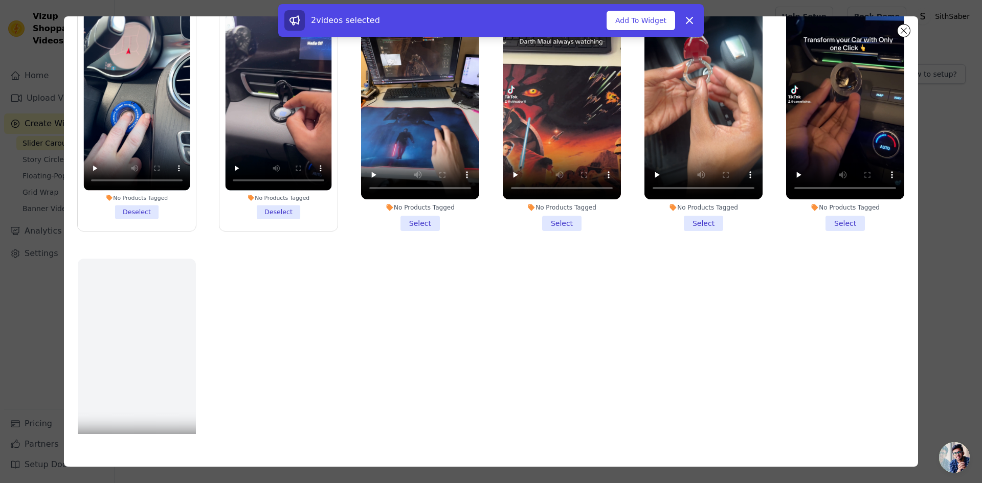
drag, startPoint x: 403, startPoint y: 222, endPoint x: 393, endPoint y: 217, distance: 10.8
click at [403, 221] on li "No Products Tagged Select" at bounding box center [420, 110] width 118 height 242
click at [0, 0] on input "No Products Tagged Select" at bounding box center [0, 0] width 0 height 0
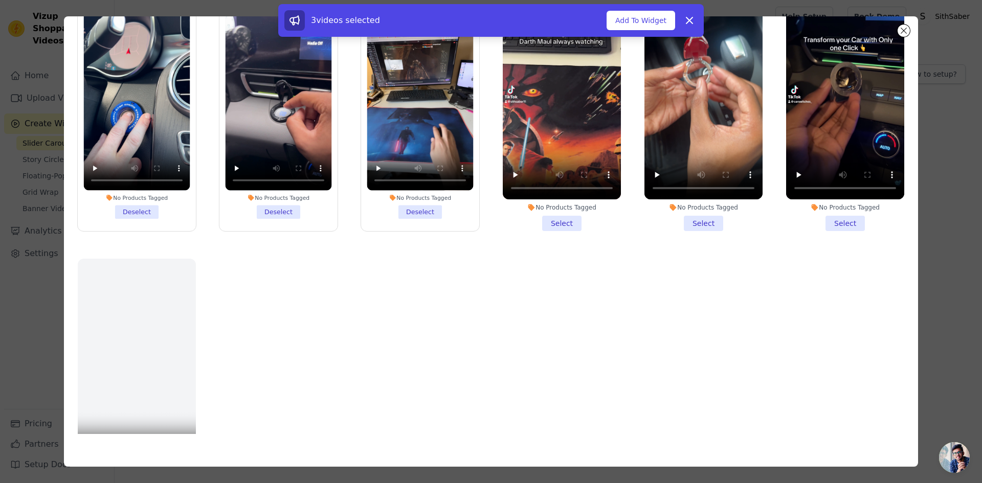
drag, startPoint x: 541, startPoint y: 218, endPoint x: 588, endPoint y: 226, distance: 48.2
click at [541, 218] on li "No Products Tagged Select" at bounding box center [562, 110] width 118 height 242
click at [0, 0] on input "No Products Tagged Select" at bounding box center [0, 0] width 0 height 0
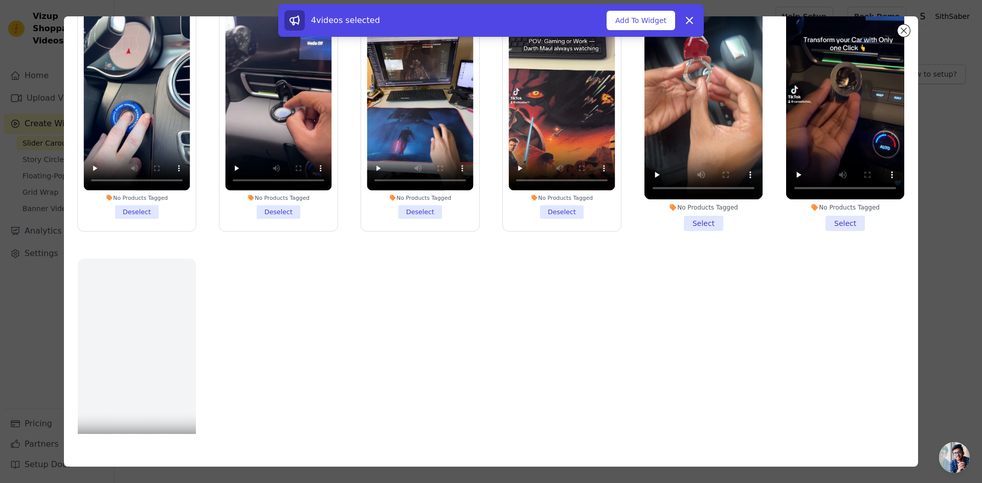
click at [687, 220] on li "No Products Tagged Select" at bounding box center [704, 110] width 118 height 242
click at [0, 0] on input "No Products Tagged Select" at bounding box center [0, 0] width 0 height 0
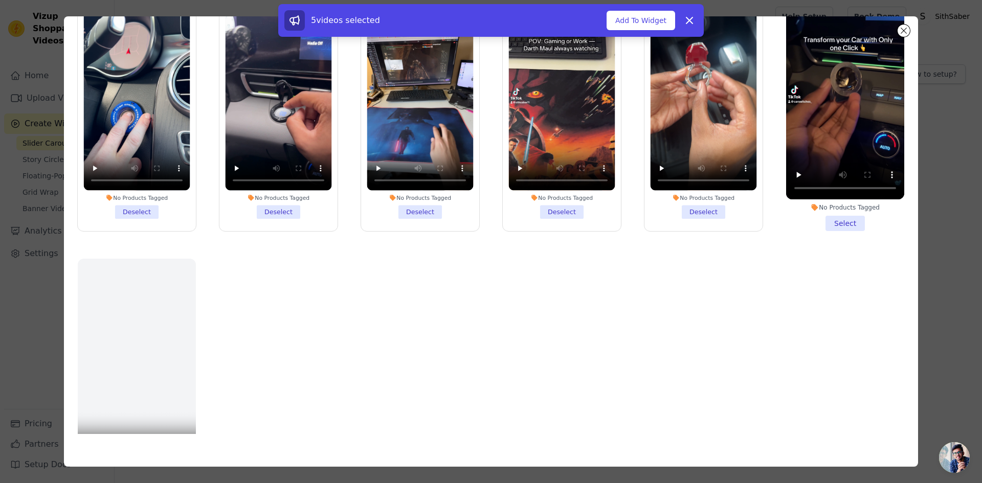
click at [828, 221] on li "No Products Tagged Select" at bounding box center [845, 110] width 118 height 242
click at [0, 0] on input "No Products Tagged Select" at bounding box center [0, 0] width 0 height 0
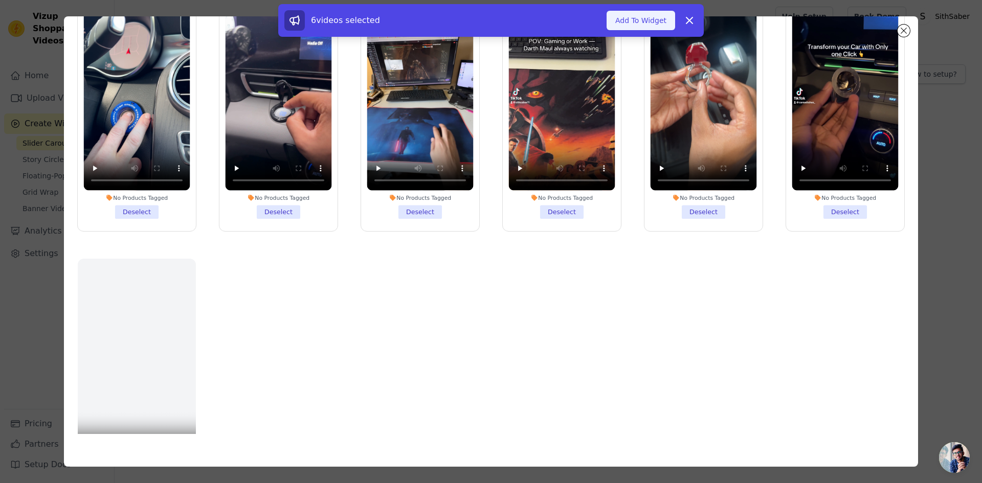
click at [642, 21] on button "Add To Widget" at bounding box center [641, 20] width 69 height 19
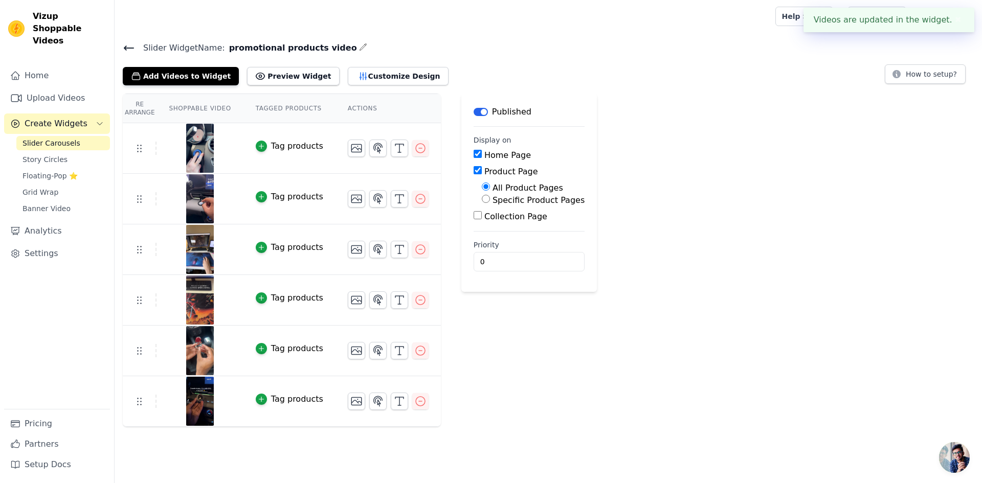
click at [46, 138] on span "Slider Carousels" at bounding box center [52, 143] width 58 height 10
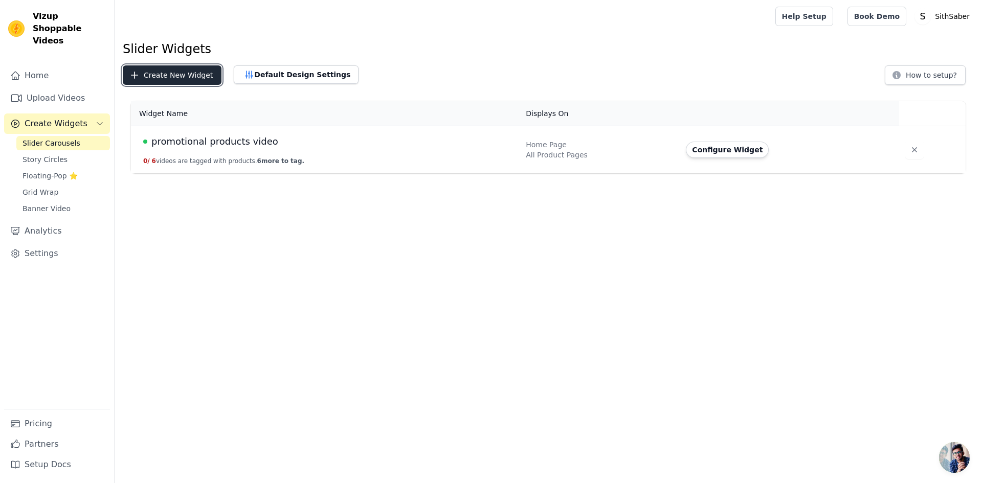
click at [189, 71] on button "Create New Widget" at bounding box center [172, 74] width 99 height 19
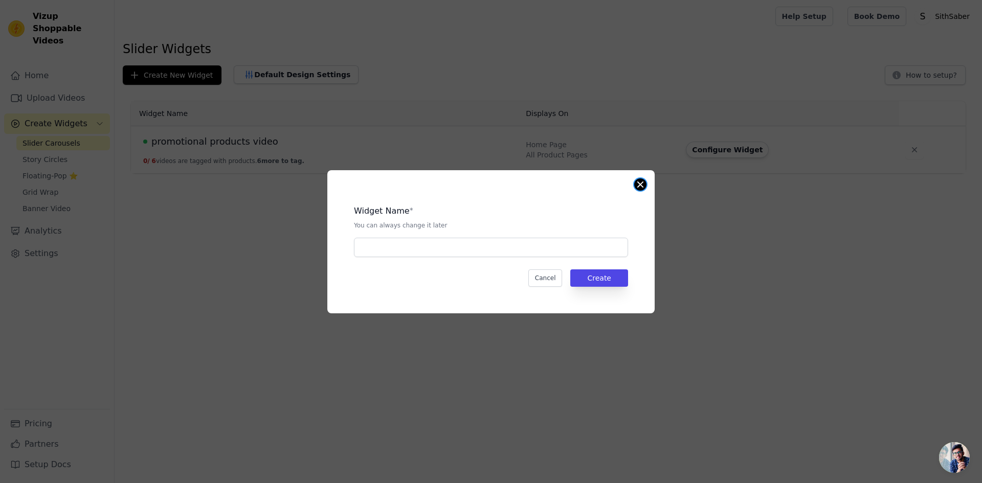
click at [643, 186] on button "Close modal" at bounding box center [640, 185] width 12 height 12
